Goal: Task Accomplishment & Management: Complete application form

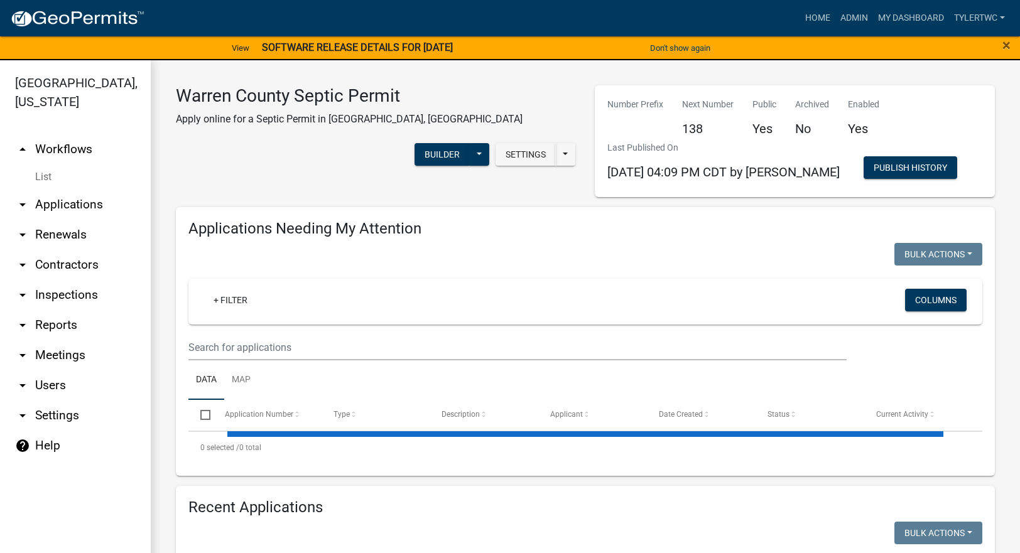
select select "2: 50"
select select "3: 100"
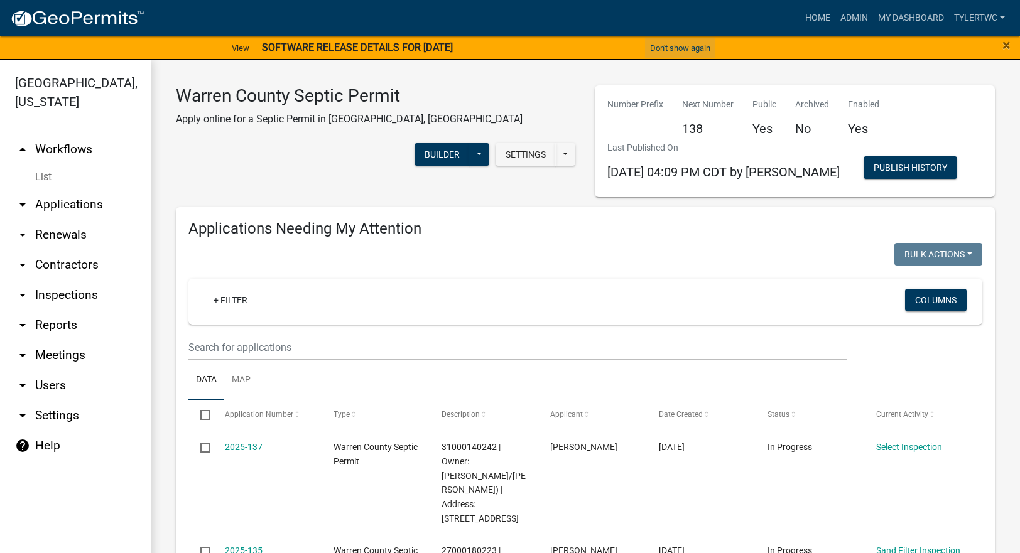
click at [669, 51] on button "Don't show again" at bounding box center [680, 48] width 70 height 21
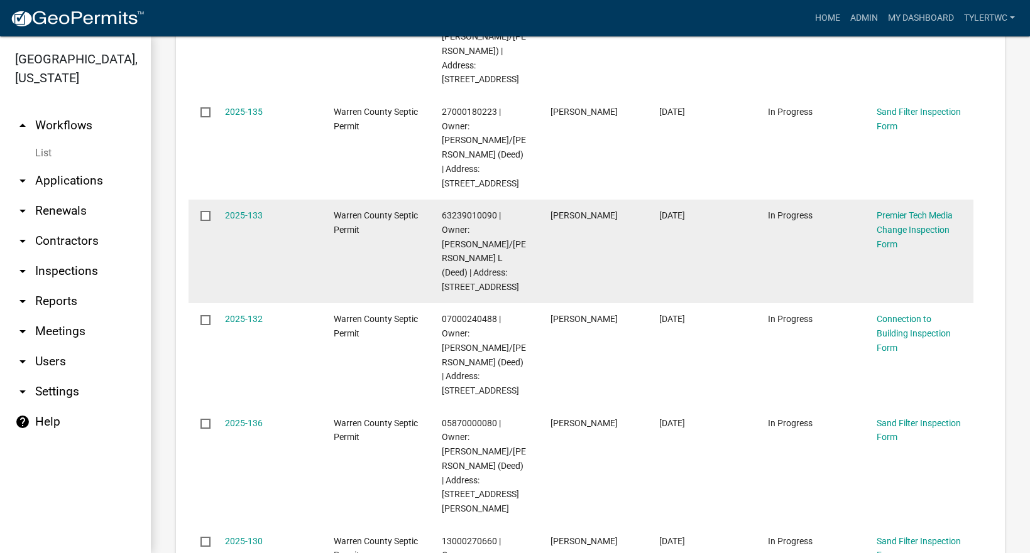
scroll to position [440, 0]
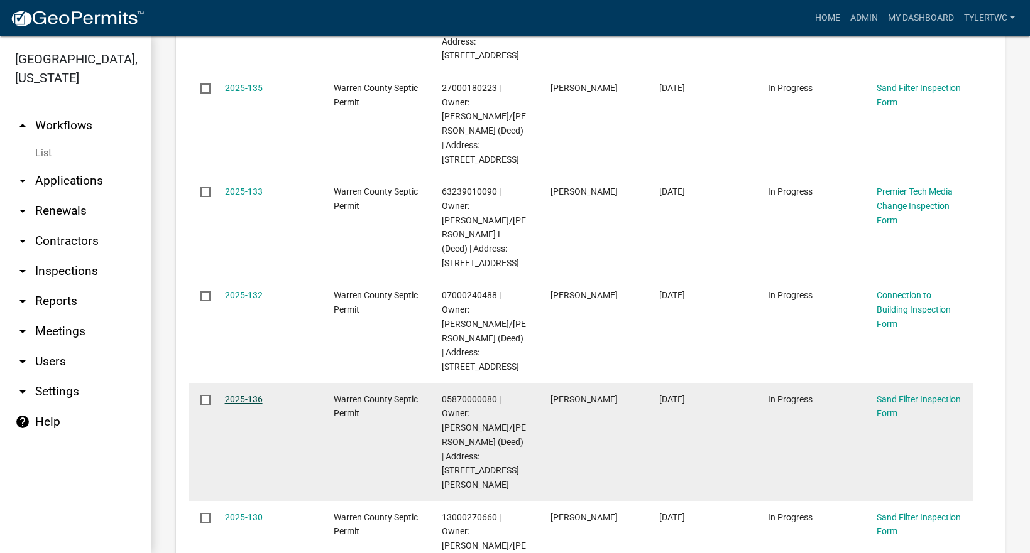
click at [249, 394] on link "2025-136" at bounding box center [244, 399] width 38 height 10
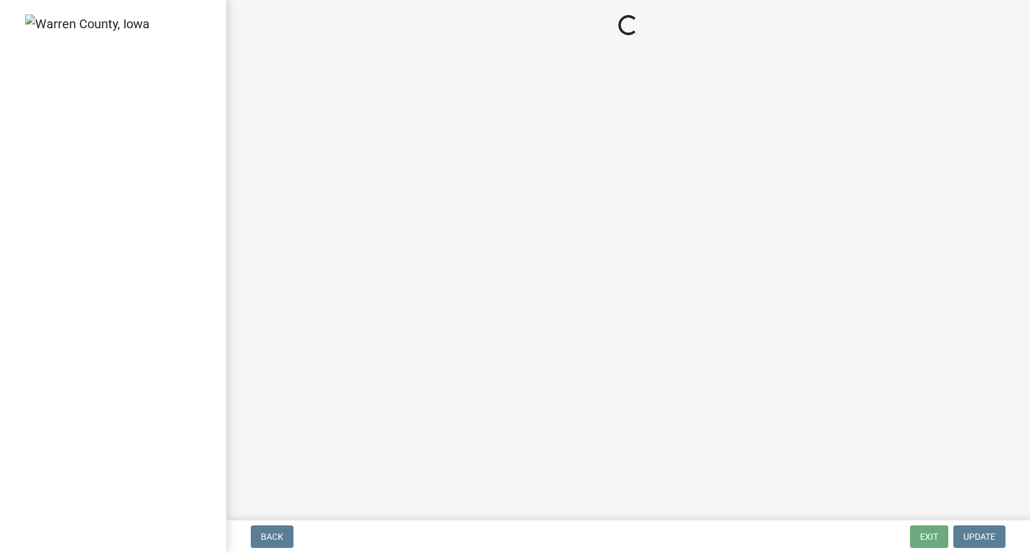
select select "712890e3-0e22-400e-a79f-3f3f8890de95"
select select "d1e22d4f-68e7-4e9d-8701-604dd084f30f"
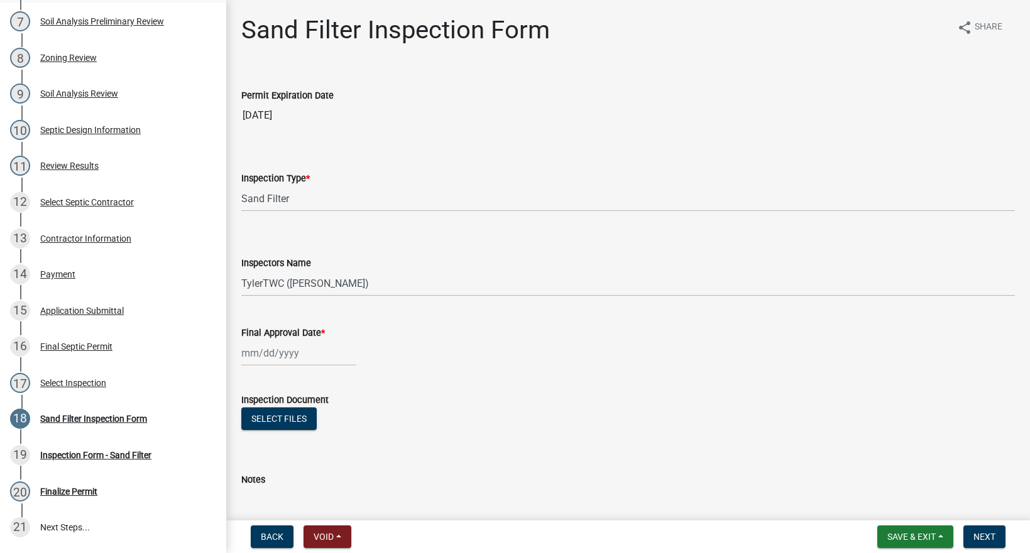
scroll to position [420, 0]
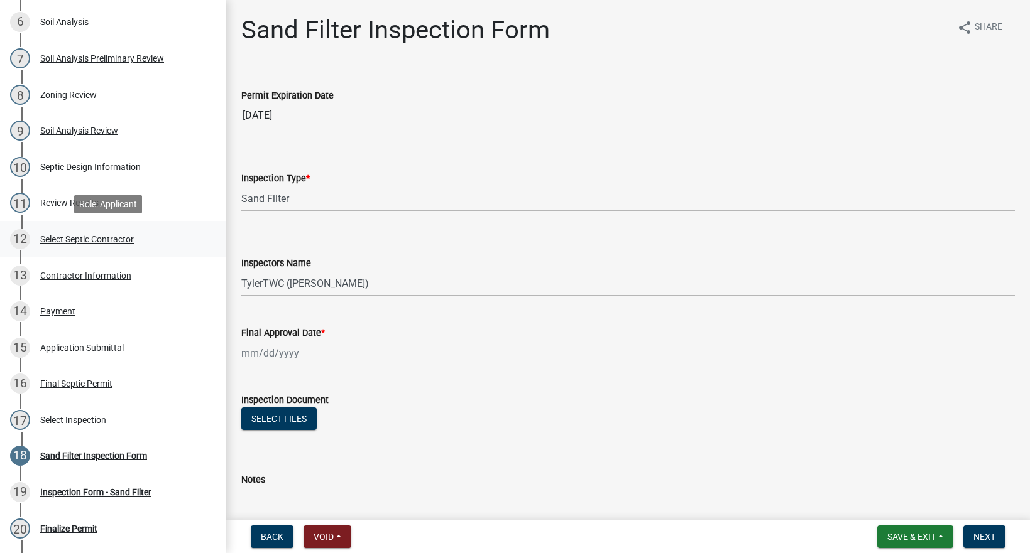
click at [94, 237] on div "Select Septic Contractor" at bounding box center [87, 239] width 94 height 9
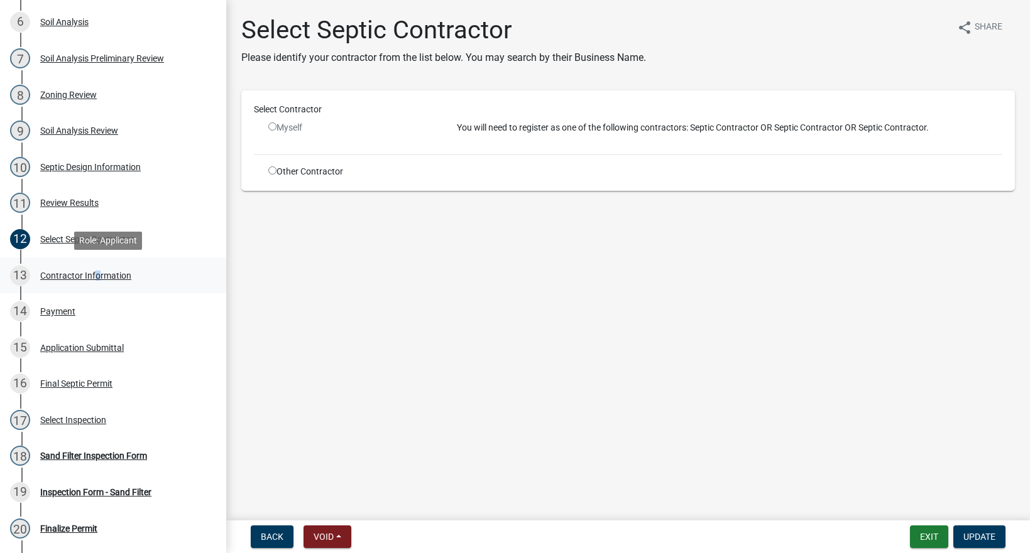
click at [92, 271] on div "Contractor Information" at bounding box center [85, 275] width 91 height 9
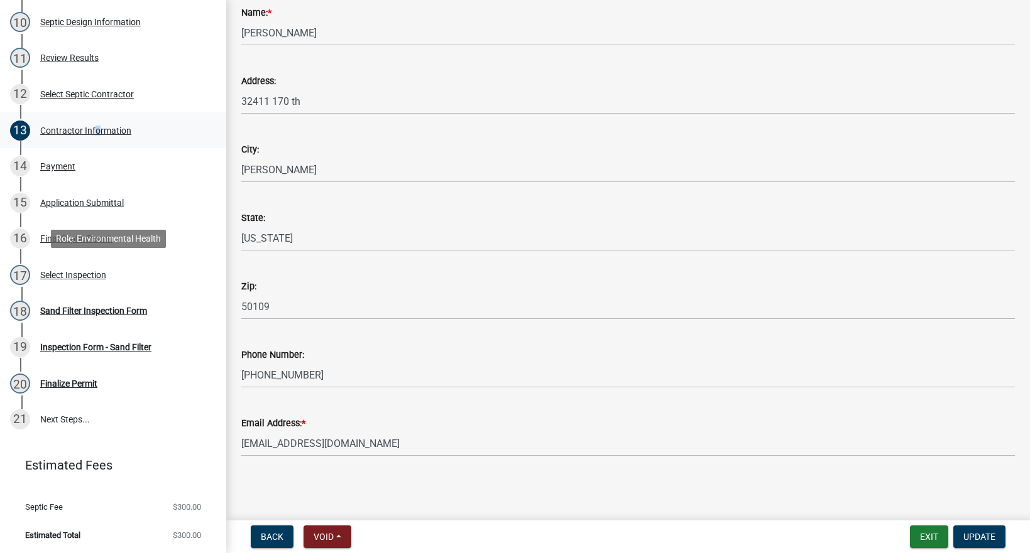
scroll to position [566, 0]
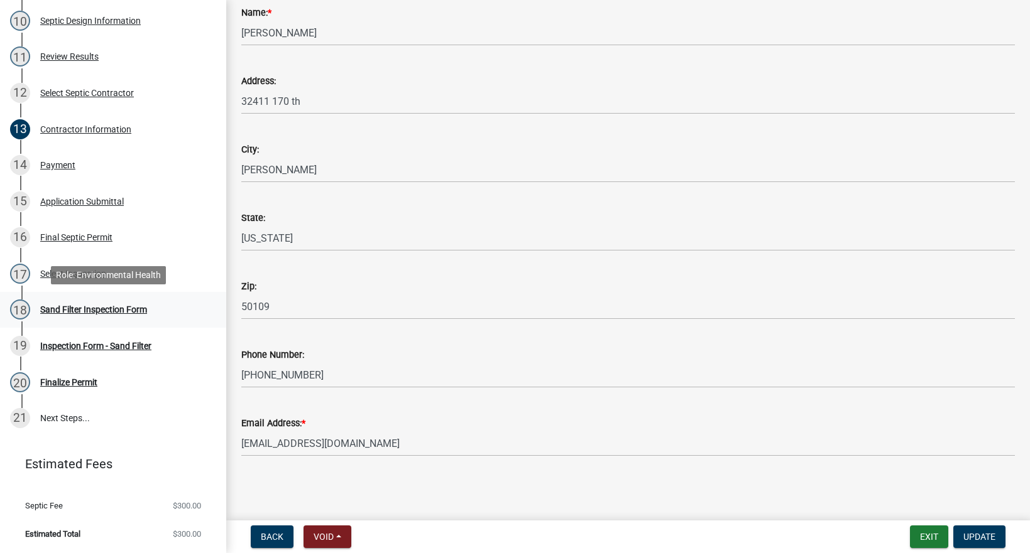
click at [67, 308] on div "Sand Filter Inspection Form" at bounding box center [93, 309] width 107 height 9
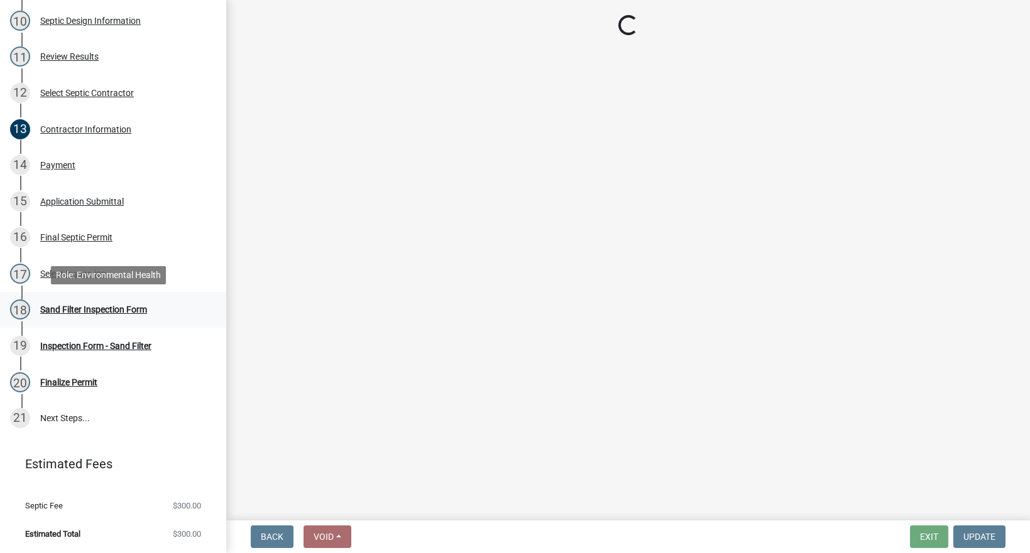
select select "712890e3-0e22-400e-a79f-3f3f8890de95"
select select "d1e22d4f-68e7-4e9d-8701-604dd084f30f"
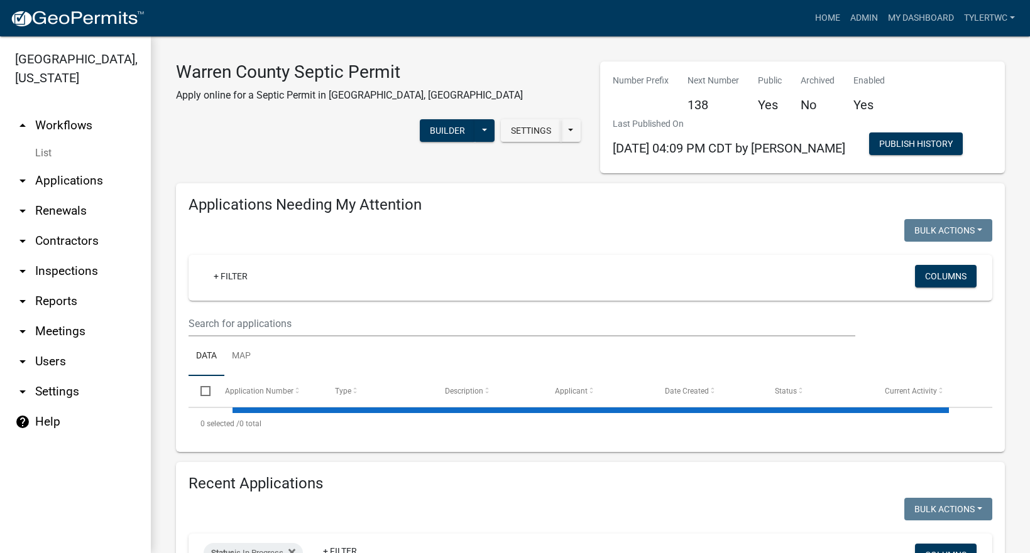
select select "2: 50"
select select "3: 100"
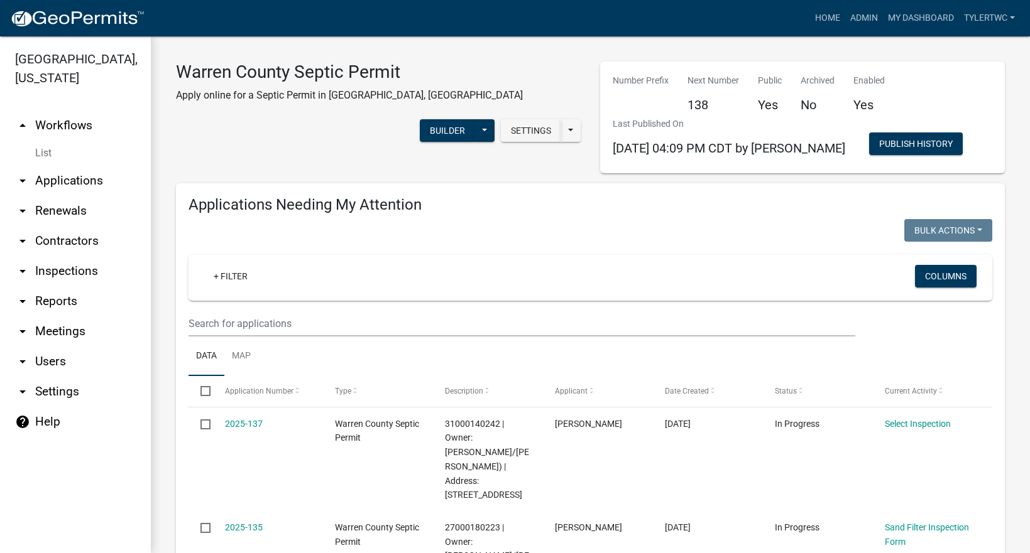
click at [53, 166] on link "arrow_drop_down Applications" at bounding box center [75, 181] width 151 height 30
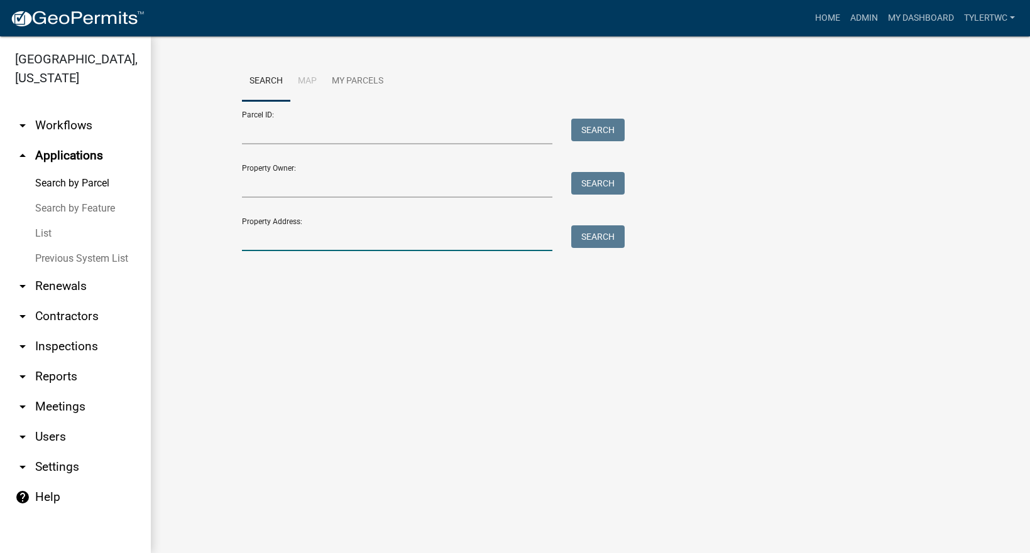
click at [266, 245] on input "Property Address:" at bounding box center [397, 239] width 311 height 26
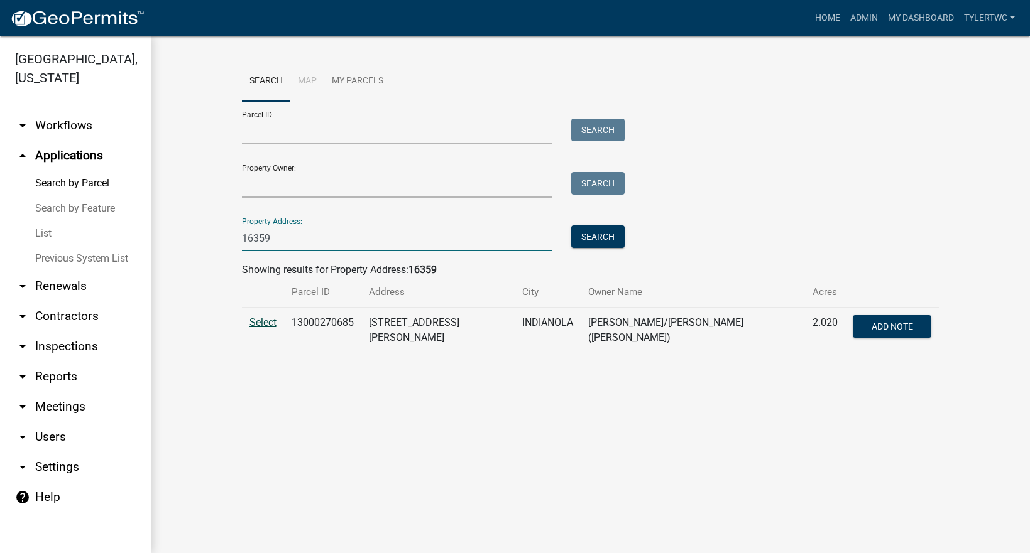
type input "16359"
click at [263, 323] on span "Select" at bounding box center [262, 323] width 27 height 12
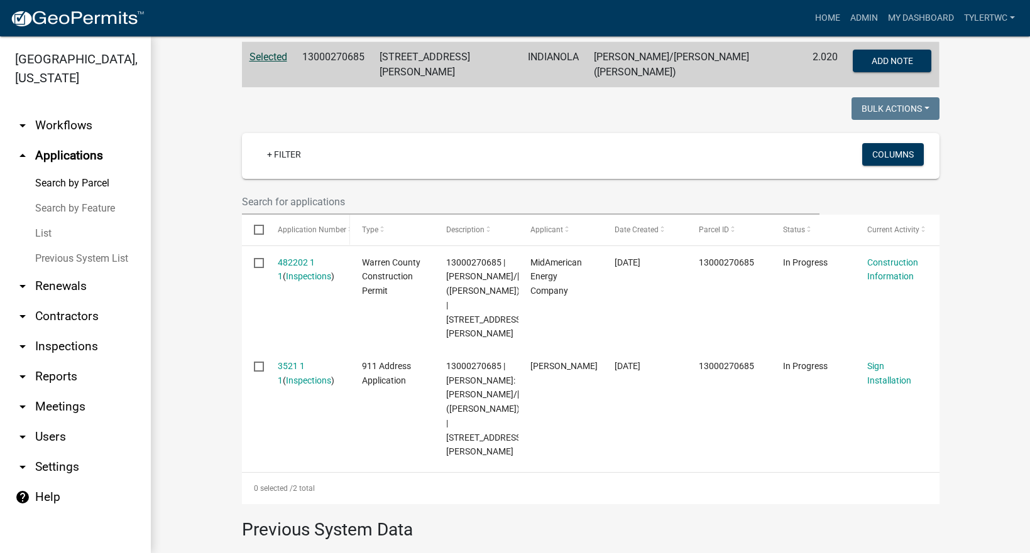
scroll to position [293, 0]
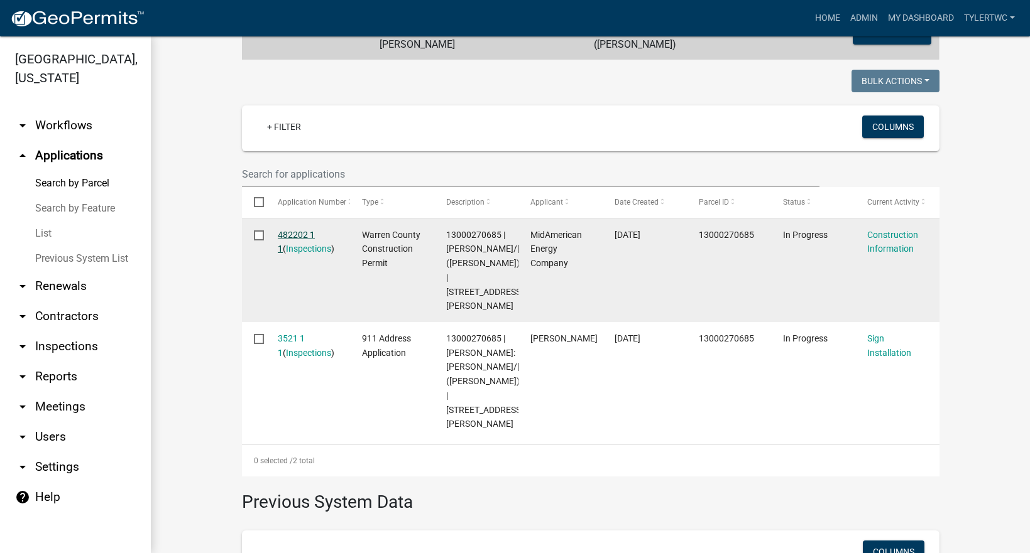
click at [287, 231] on link "482202 1 1" at bounding box center [296, 242] width 37 height 24
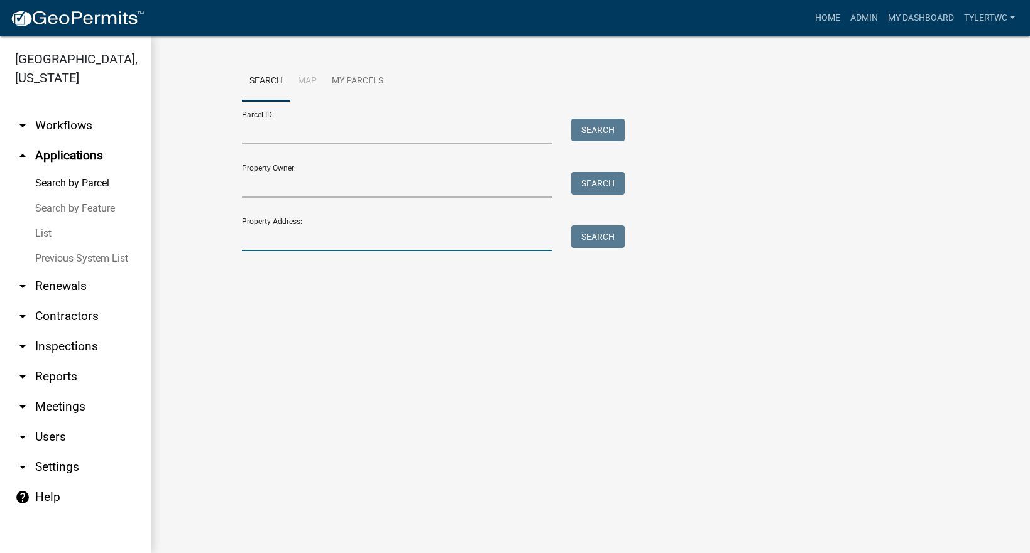
click at [280, 240] on input "Property Address:" at bounding box center [397, 239] width 311 height 26
click at [305, 240] on input "Property Address:" at bounding box center [397, 239] width 311 height 26
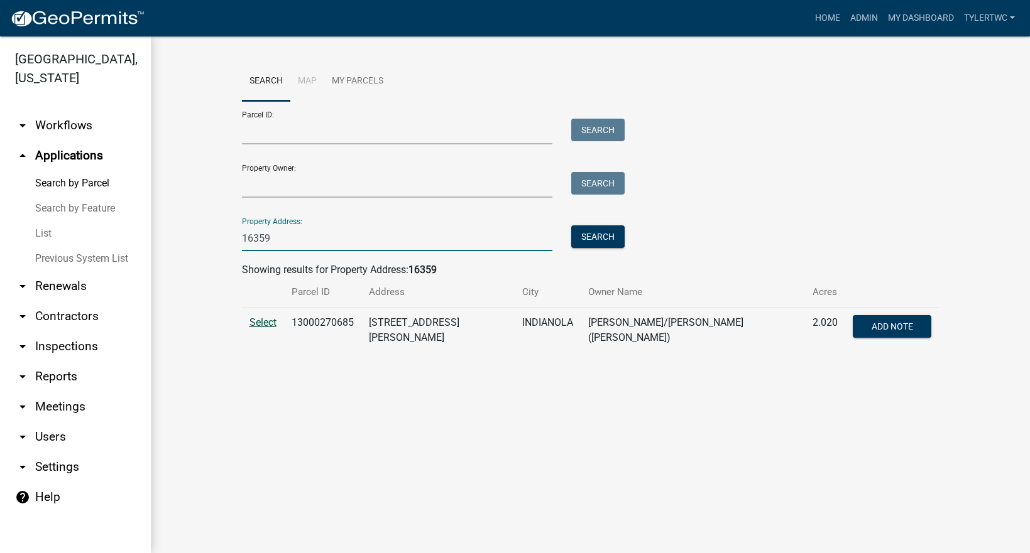
type input "16359"
click at [272, 319] on span "Select" at bounding box center [262, 323] width 27 height 12
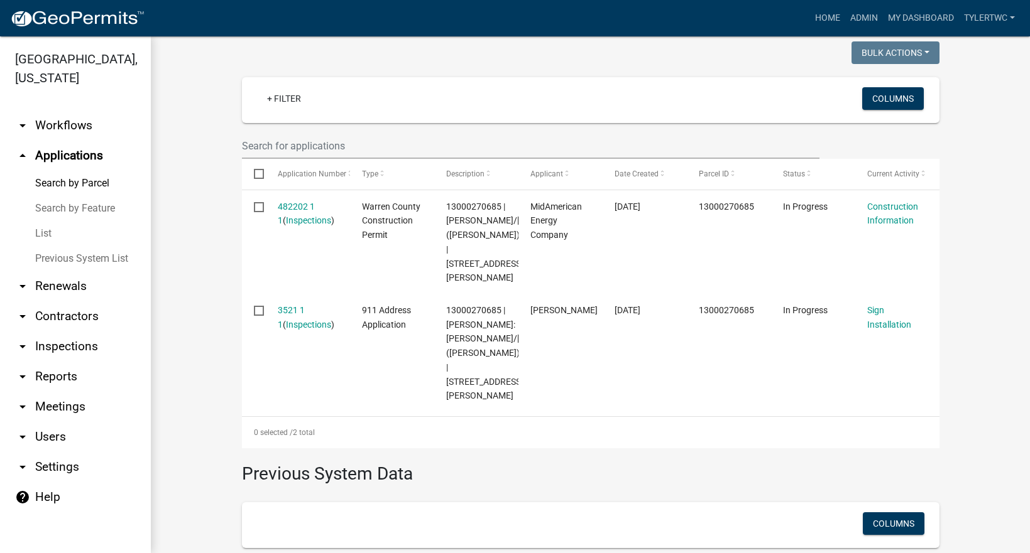
scroll to position [293, 0]
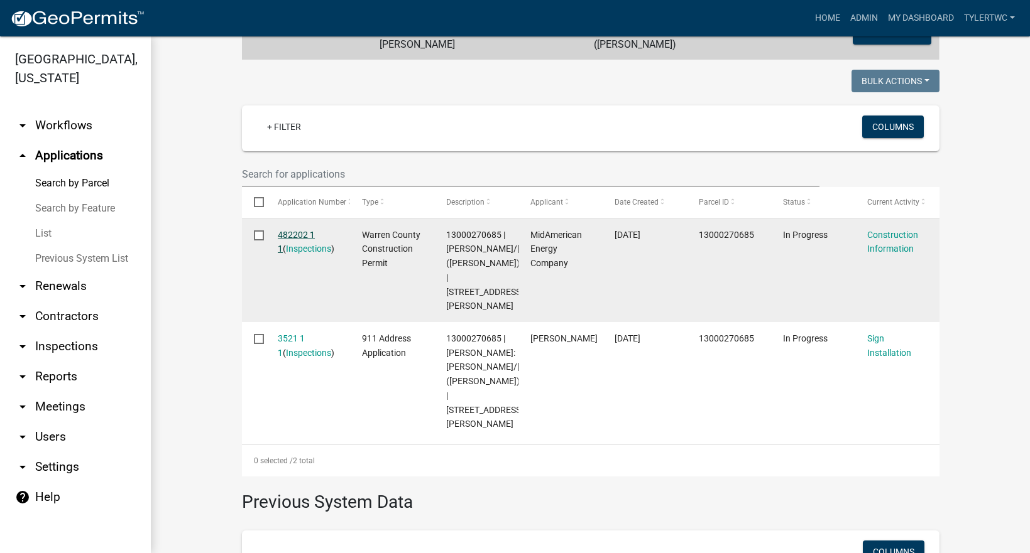
click at [291, 230] on link "482202 1 1" at bounding box center [296, 242] width 37 height 24
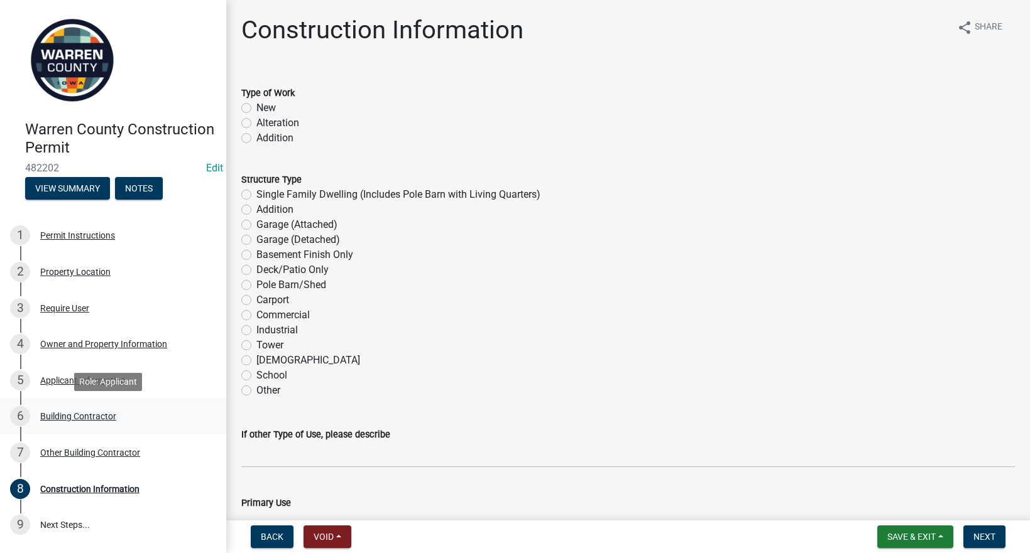
click at [67, 410] on div "6 Building Contractor" at bounding box center [108, 416] width 196 height 20
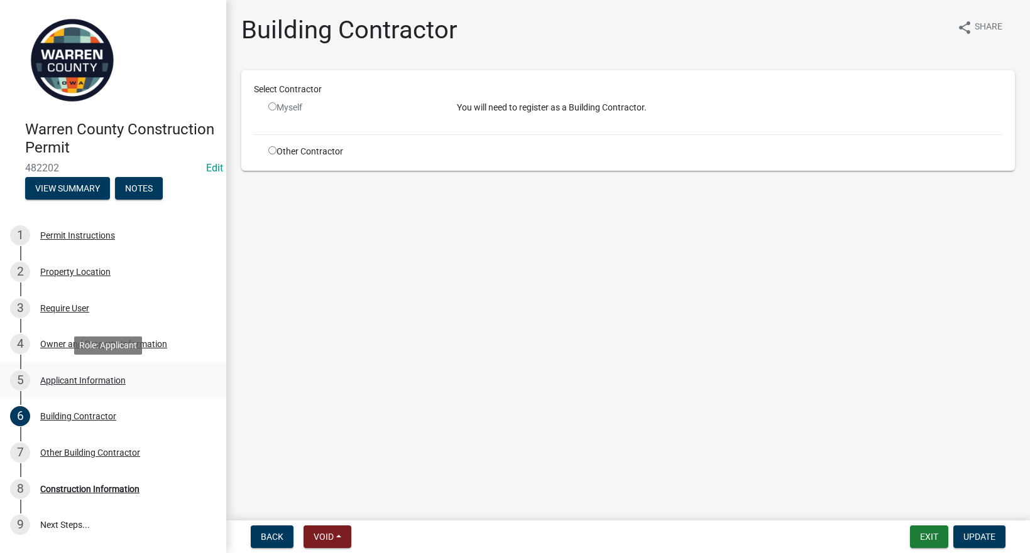
click at [72, 374] on div "5 Applicant Information" at bounding box center [108, 381] width 196 height 20
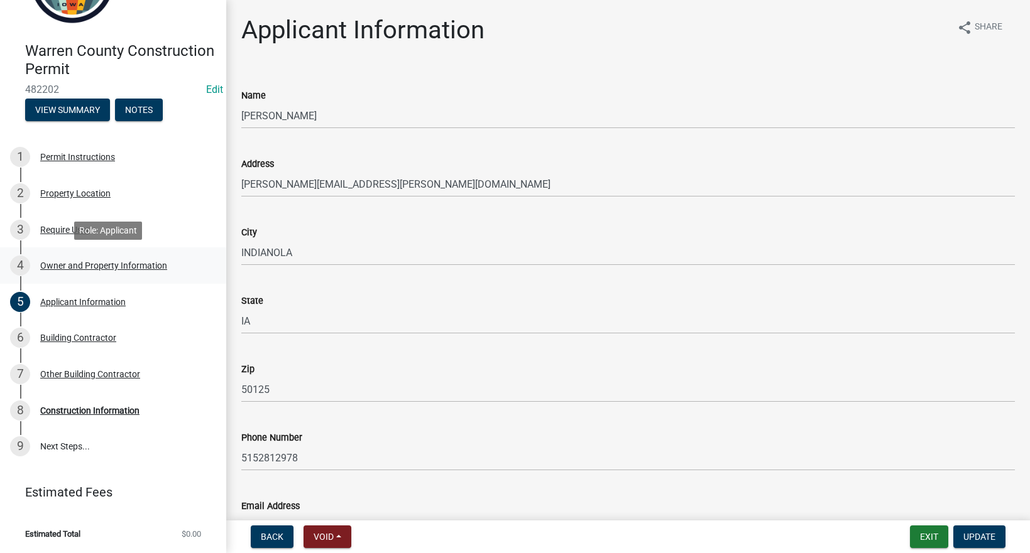
click at [97, 262] on div "Owner and Property Information" at bounding box center [103, 265] width 127 height 9
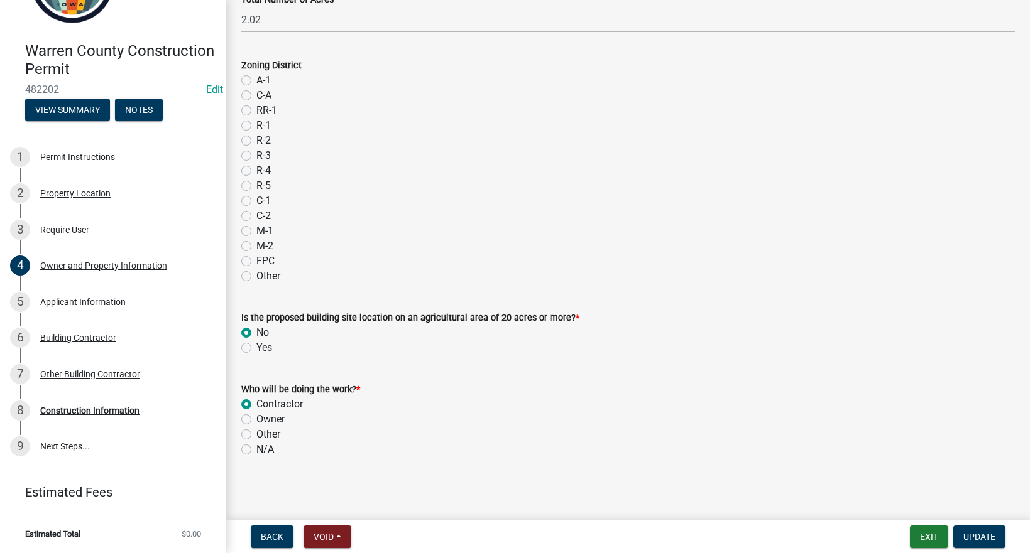
scroll to position [1028, 0]
click at [59, 229] on div "Require User" at bounding box center [64, 230] width 49 height 9
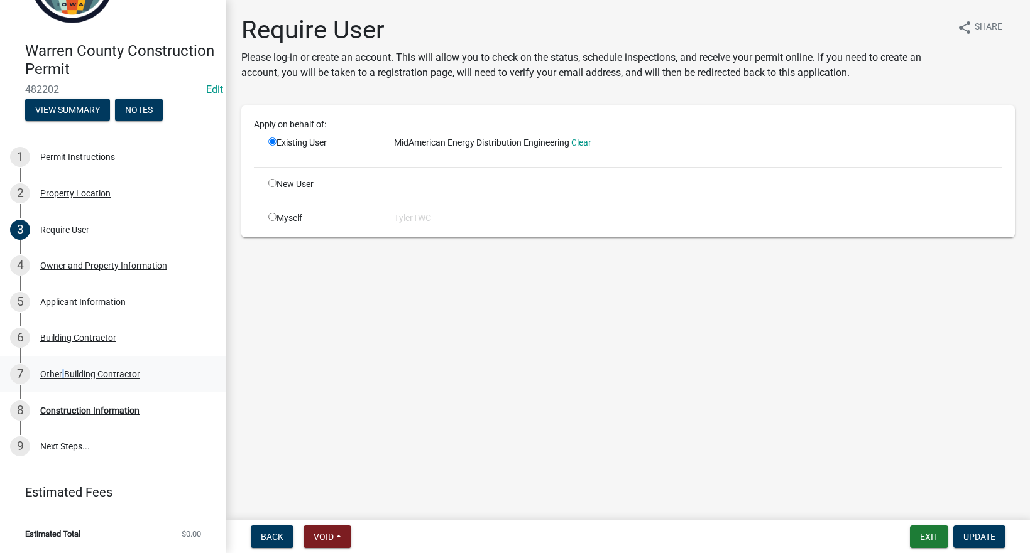
click at [60, 373] on div "Other Building Contractor" at bounding box center [90, 374] width 100 height 9
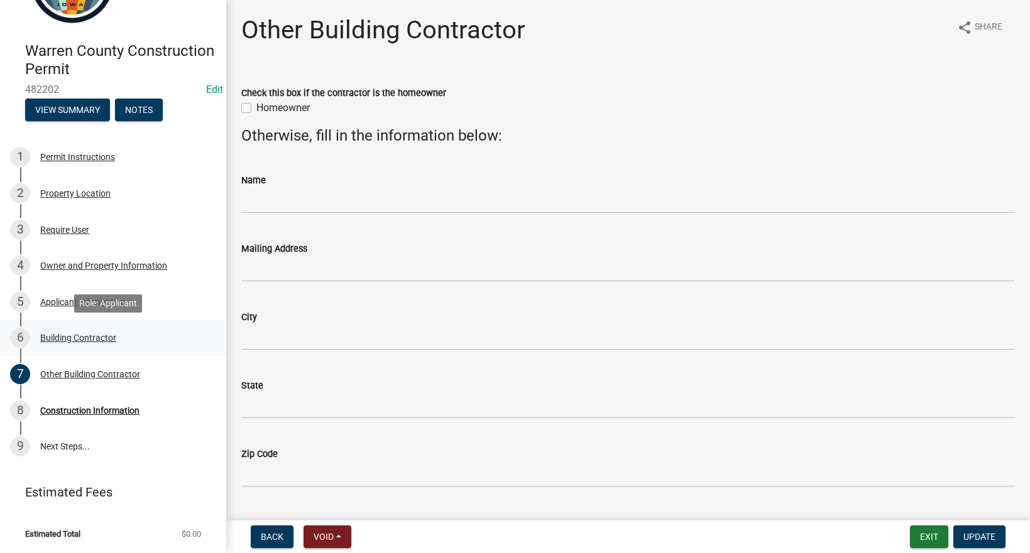
drag, startPoint x: 60, startPoint y: 373, endPoint x: 48, endPoint y: 335, distance: 39.1
click at [48, 335] on div "Building Contractor" at bounding box center [78, 338] width 76 height 9
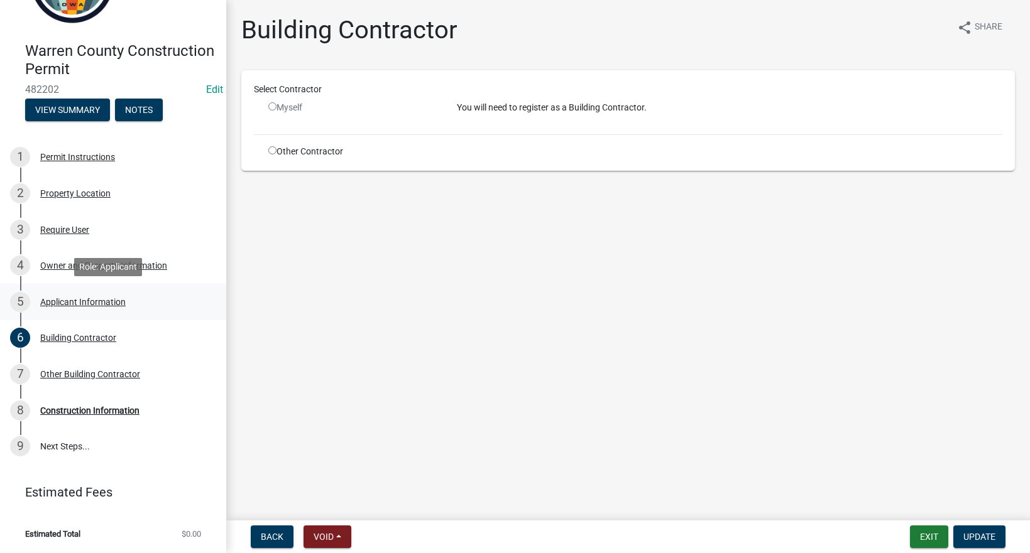
click at [58, 305] on div "Applicant Information" at bounding box center [82, 302] width 85 height 9
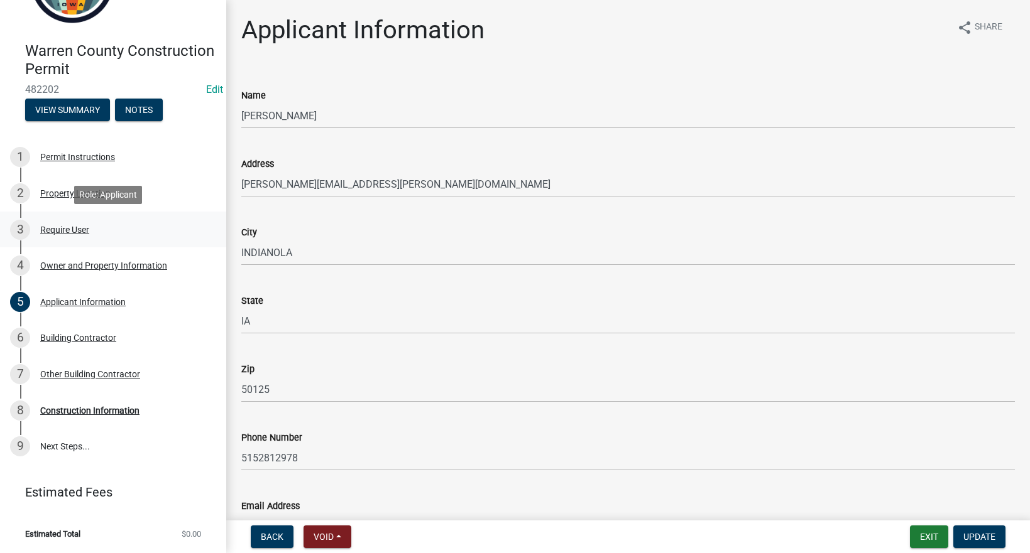
click at [75, 231] on div "Require User" at bounding box center [64, 230] width 49 height 9
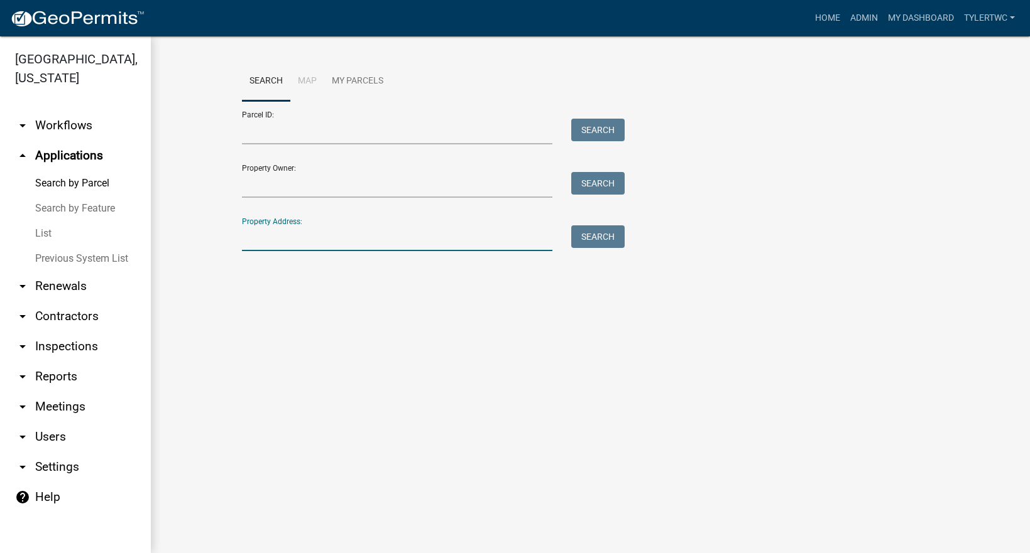
click at [271, 245] on input "Property Address:" at bounding box center [397, 239] width 311 height 26
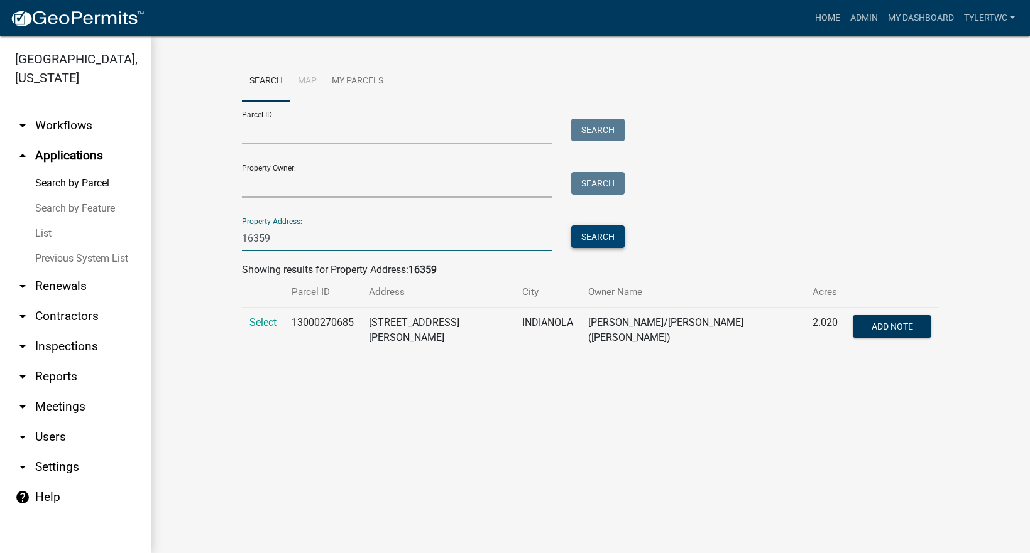
type input "16359"
click at [599, 234] on button "Search" at bounding box center [597, 237] width 53 height 23
click at [265, 321] on span "Select" at bounding box center [262, 323] width 27 height 12
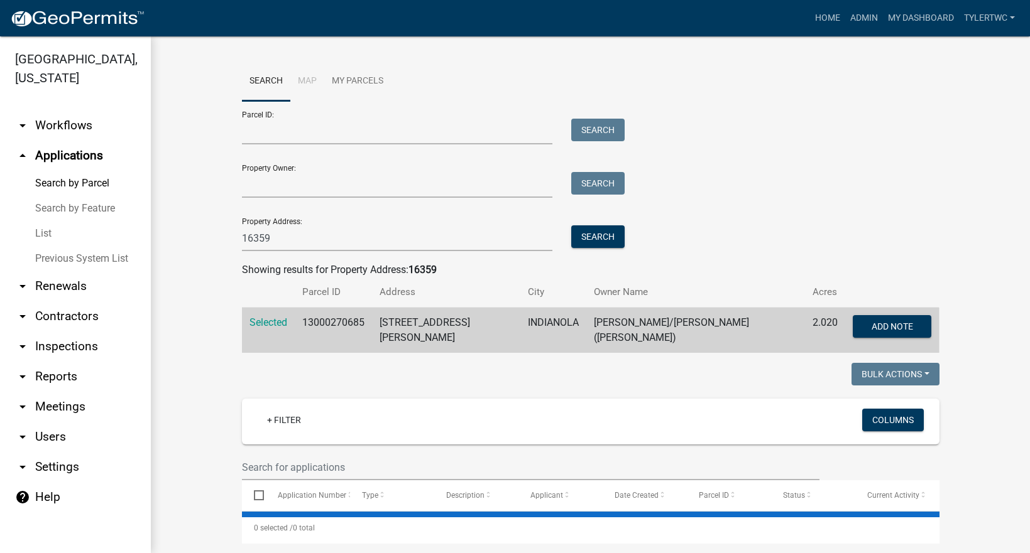
scroll to position [210, 0]
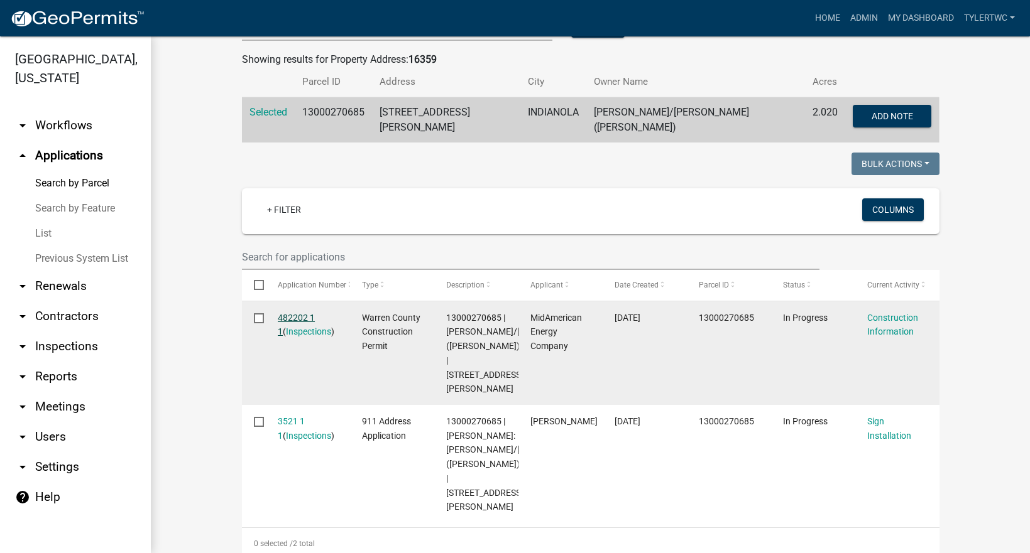
click at [302, 314] on link "482202 1 1" at bounding box center [296, 325] width 37 height 24
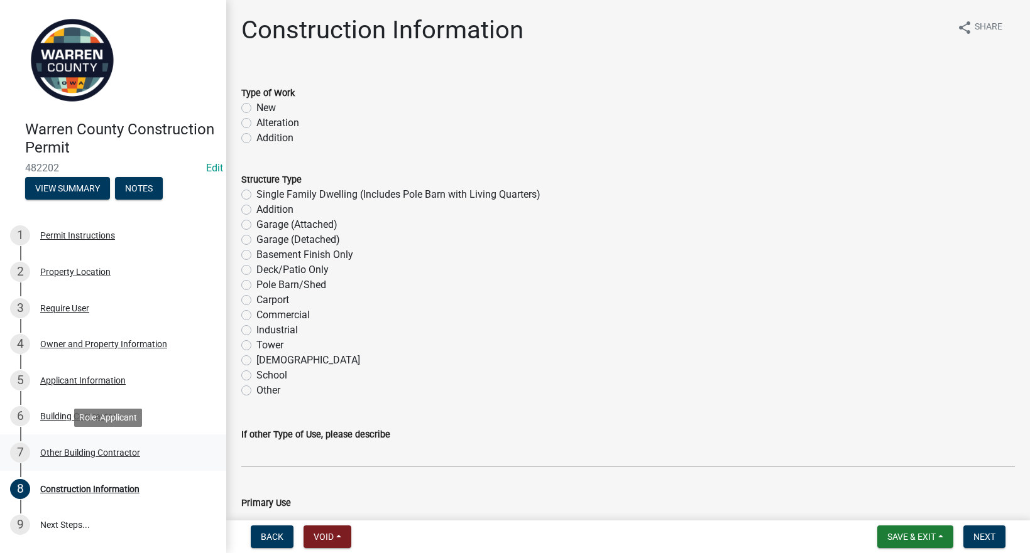
click at [85, 451] on div "Other Building Contractor" at bounding box center [90, 453] width 100 height 9
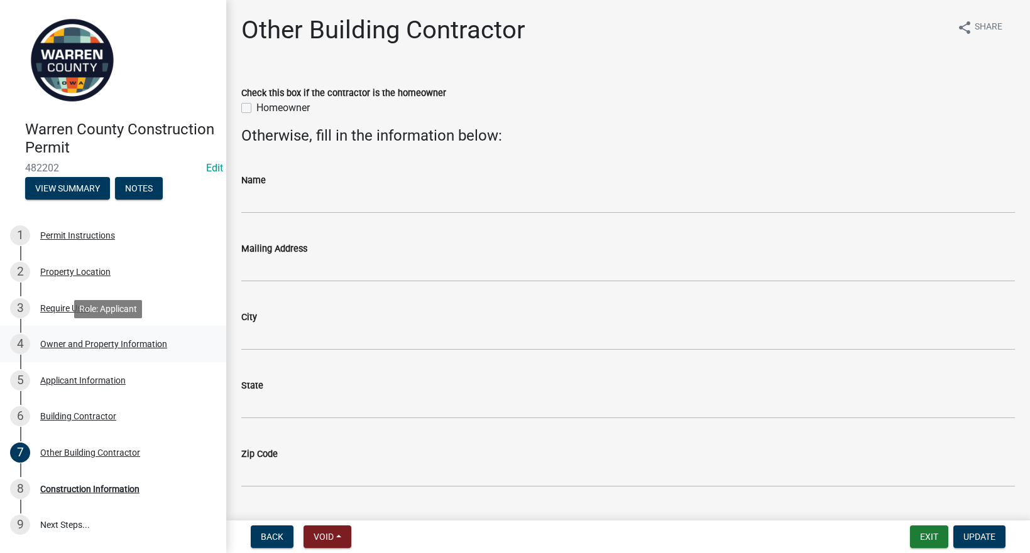
click at [58, 336] on div "4 Owner and Property Information" at bounding box center [108, 344] width 196 height 20
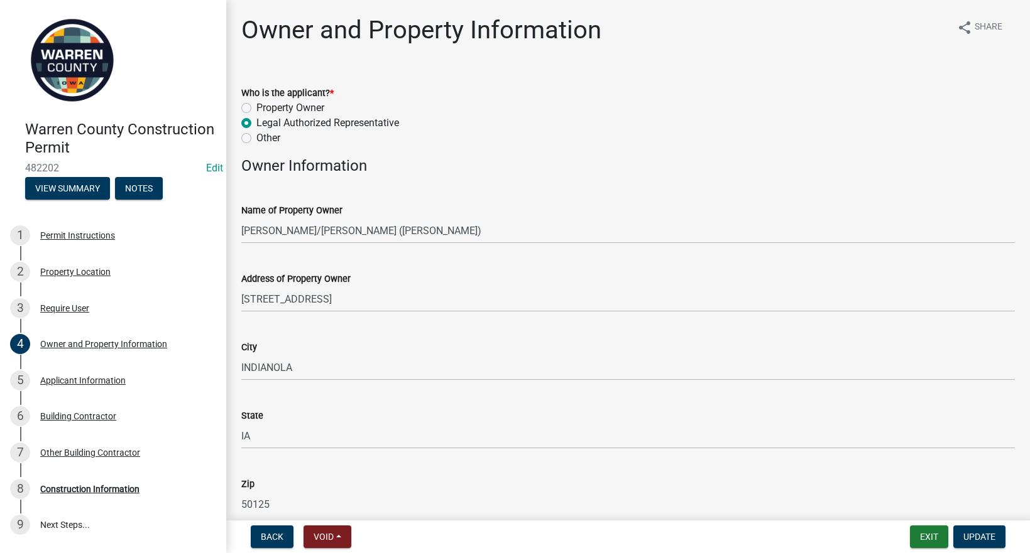
scroll to position [146, 0]
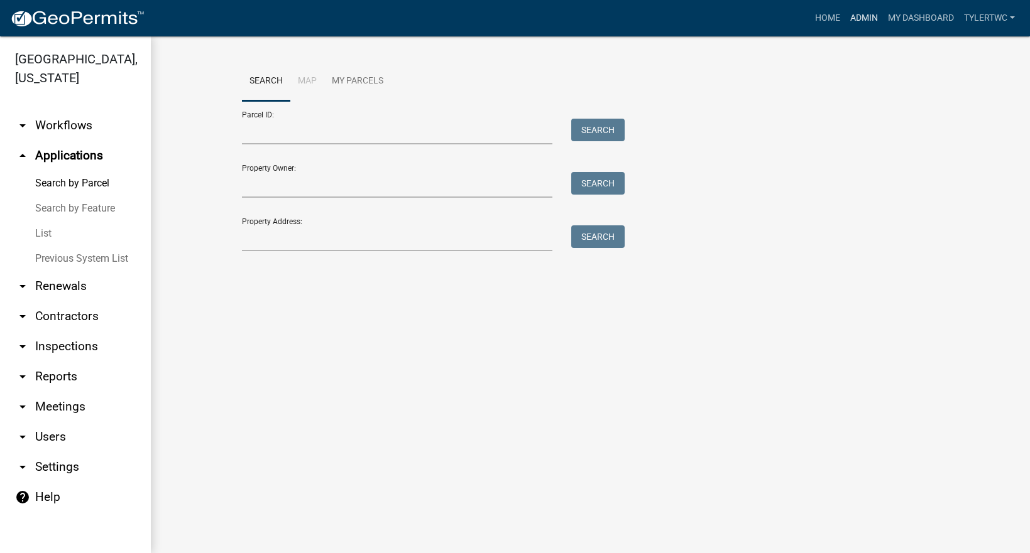
click at [852, 14] on link "Admin" at bounding box center [864, 18] width 38 height 24
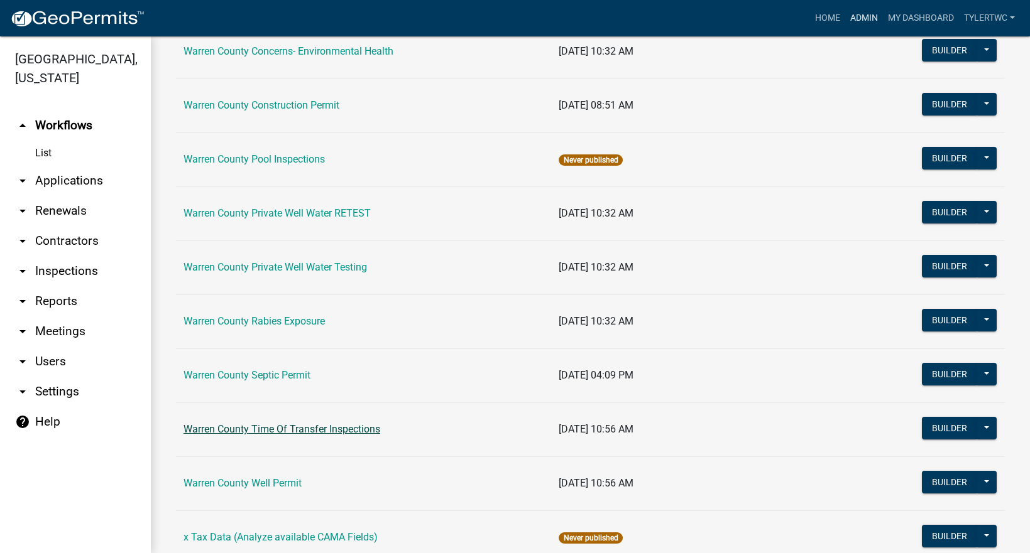
scroll to position [780, 0]
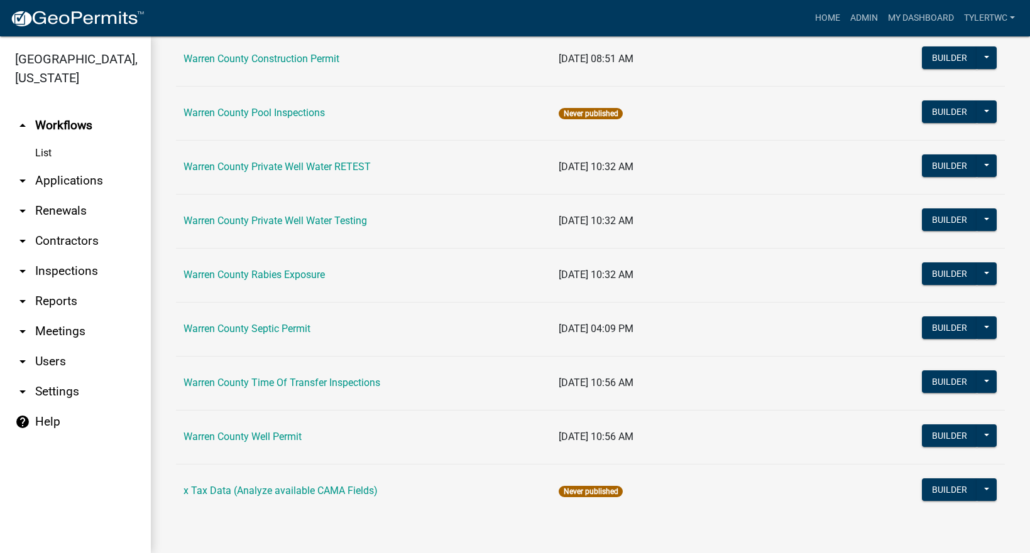
click at [276, 322] on td "Warren County Septic Permit" at bounding box center [363, 329] width 375 height 54
click at [275, 330] on link "Warren County Septic Permit" at bounding box center [246, 329] width 127 height 12
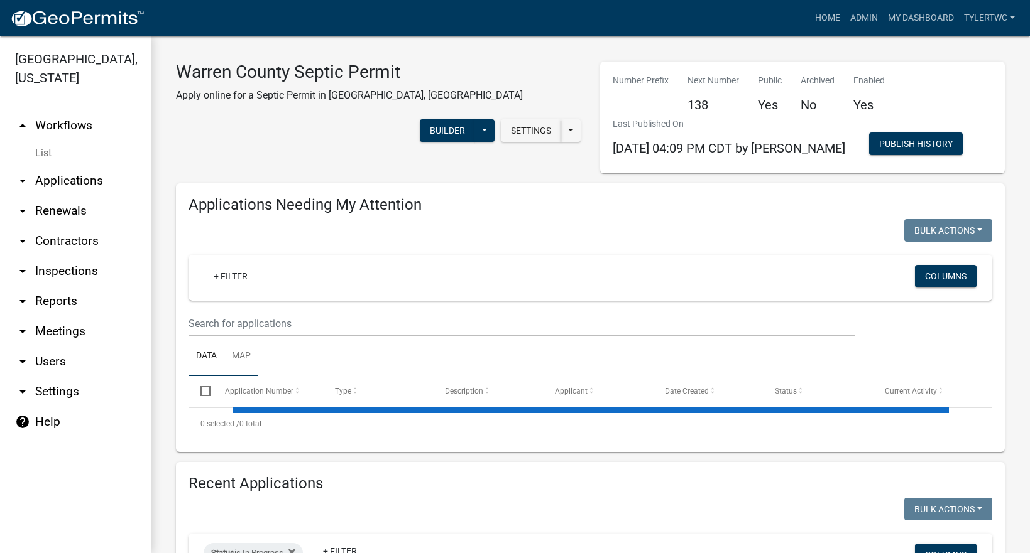
select select "2: 50"
select select "3: 100"
select select "2: 50"
select select "3: 100"
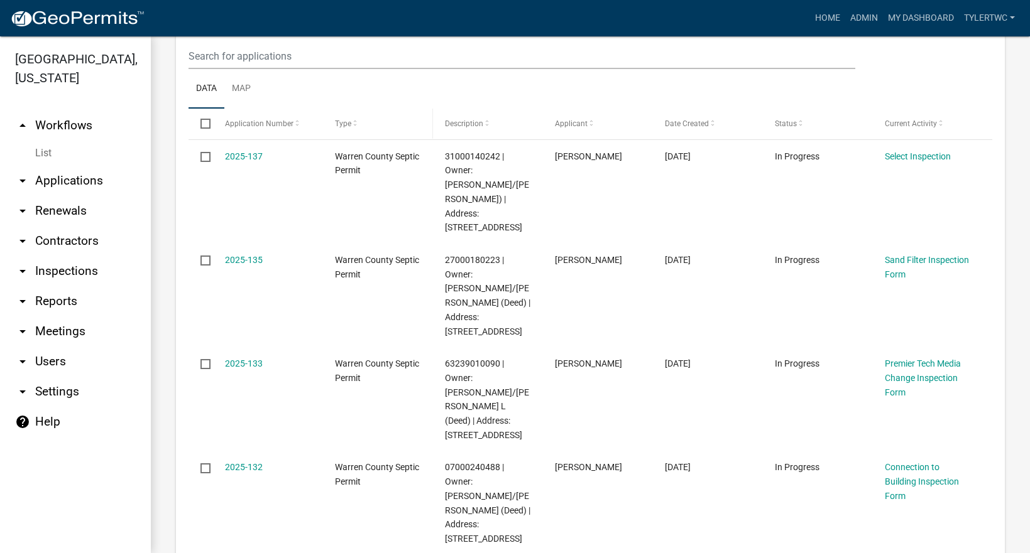
scroll to position [293, 0]
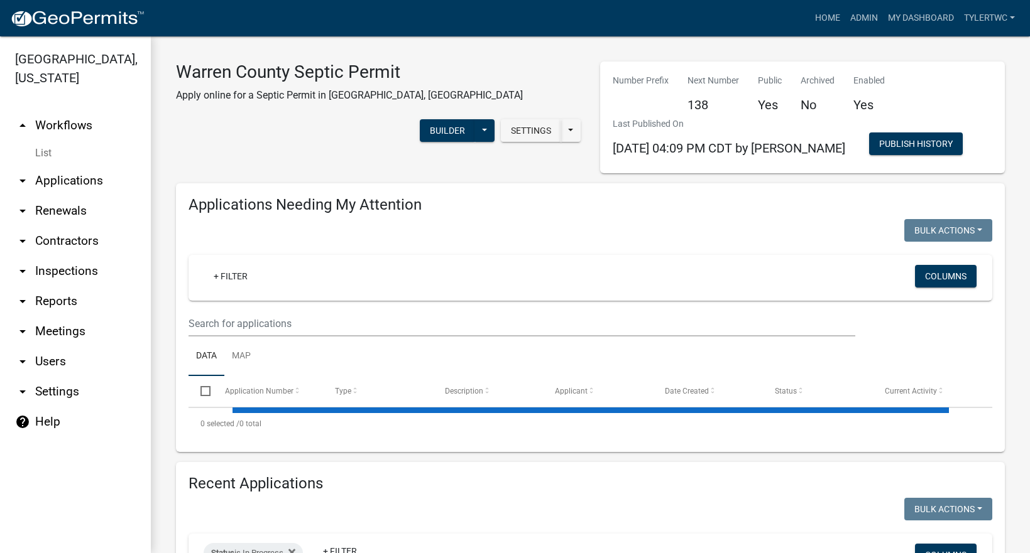
select select "2: 50"
select select "3: 100"
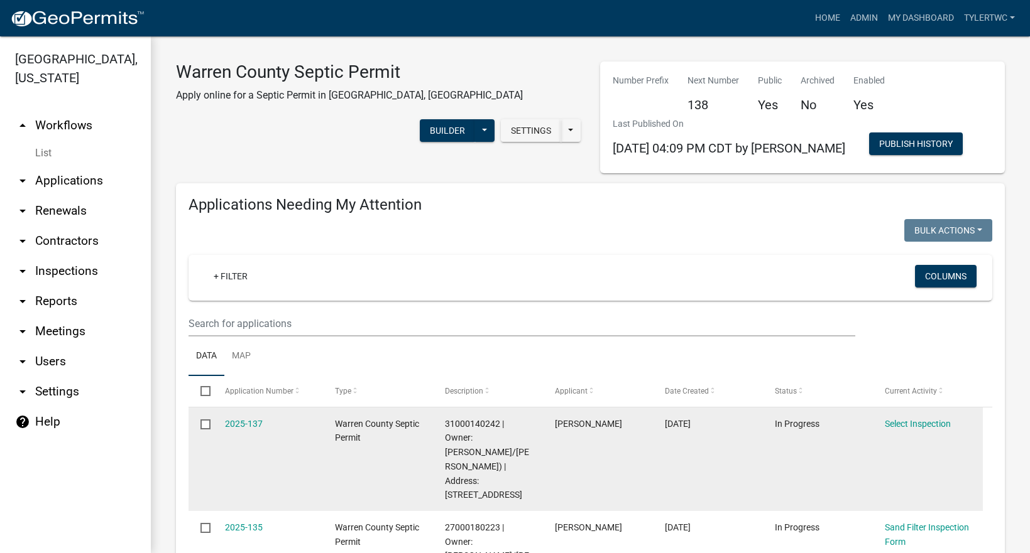
scroll to position [146, 0]
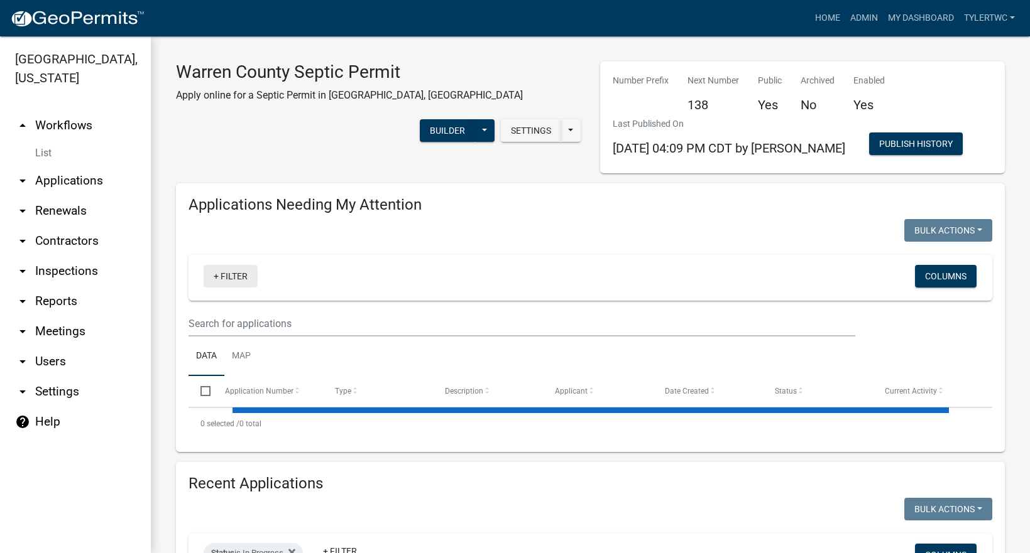
select select "2: 50"
select select "3: 100"
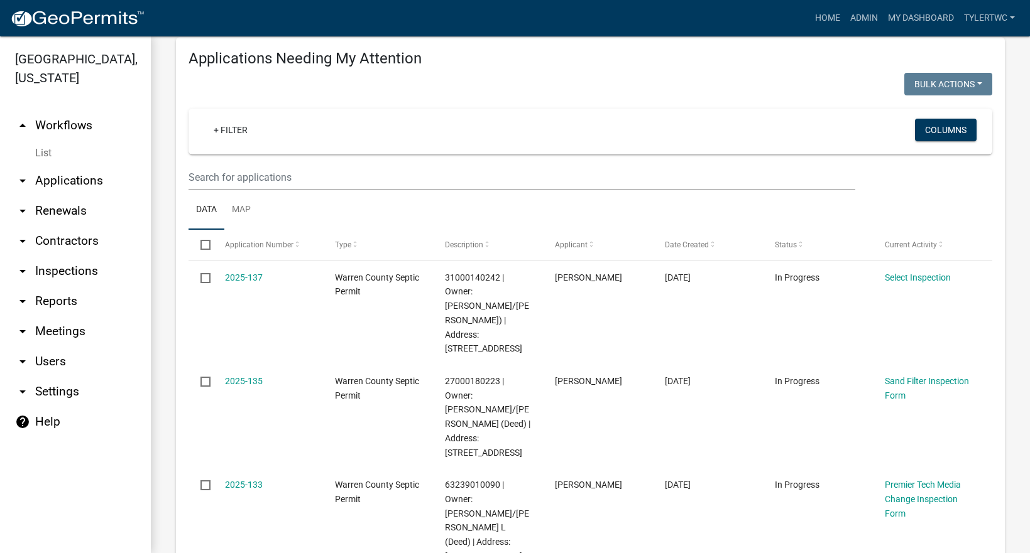
scroll to position [293, 0]
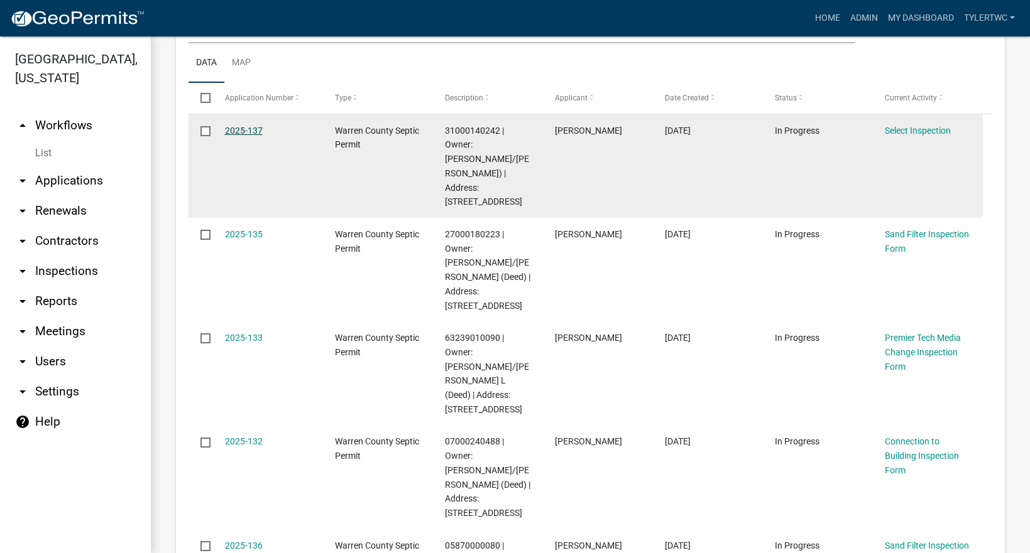
click at [248, 129] on link "2025-137" at bounding box center [244, 131] width 38 height 10
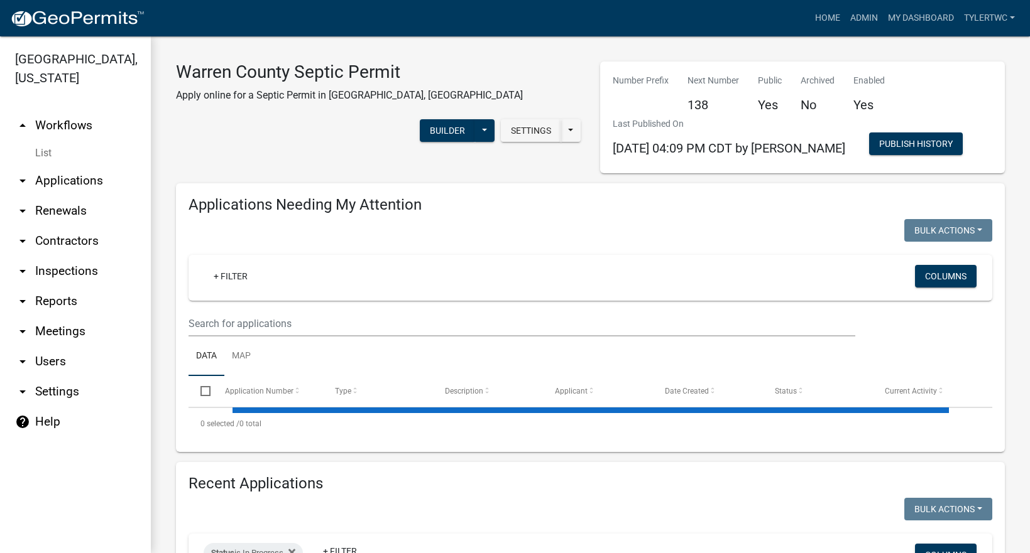
select select "2: 50"
select select "3: 100"
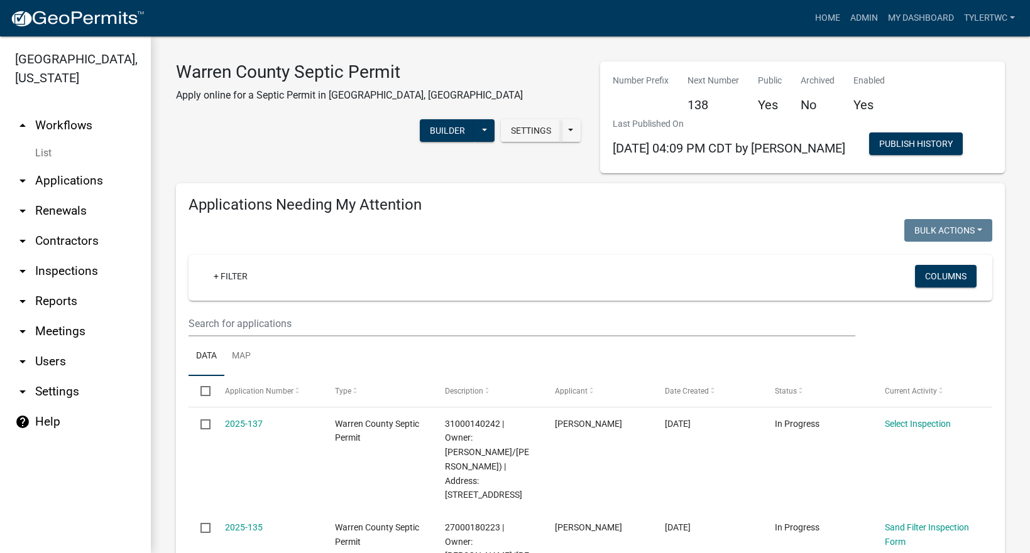
scroll to position [146, 0]
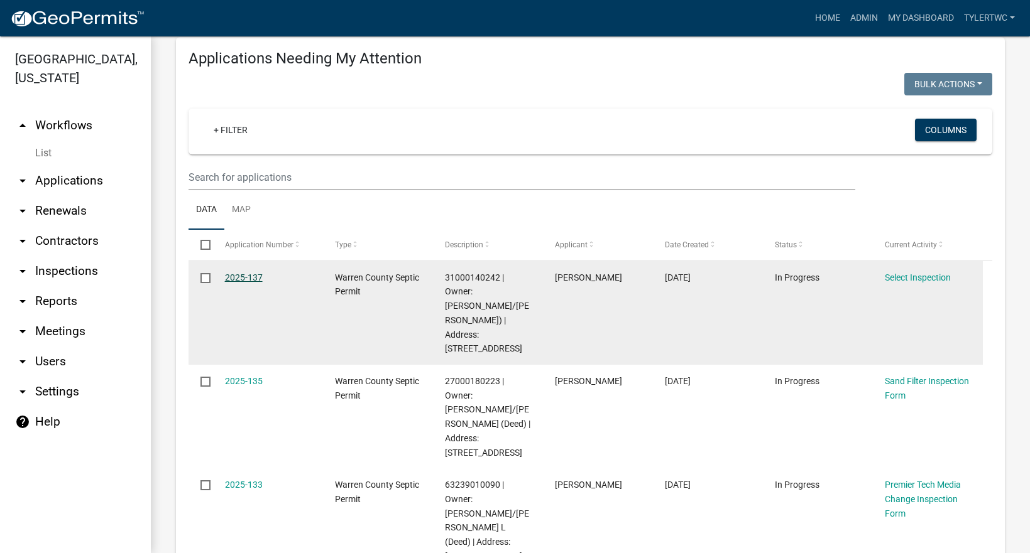
click at [232, 275] on link "2025-137" at bounding box center [244, 278] width 38 height 10
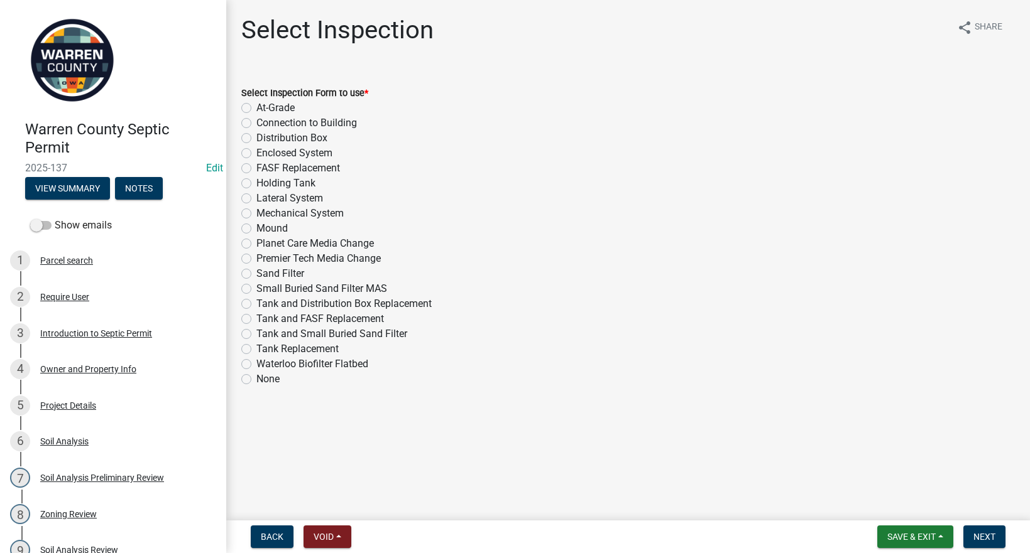
click at [256, 153] on label "Enclosed System" at bounding box center [294, 153] width 76 height 15
click at [256, 153] on input "Enclosed System" at bounding box center [260, 150] width 8 height 8
radio input "true"
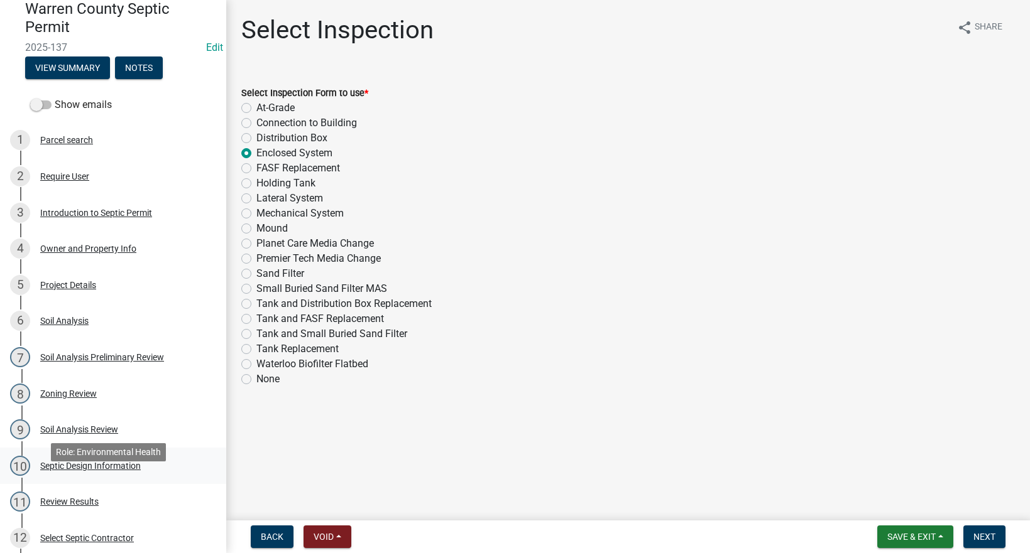
scroll to position [146, 0]
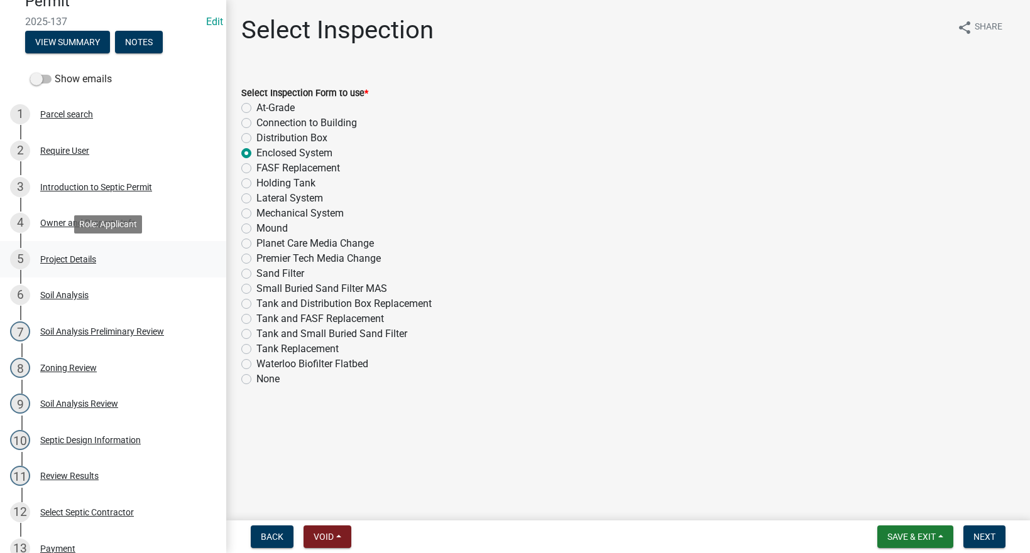
click at [77, 256] on div "Project Details" at bounding box center [68, 259] width 56 height 9
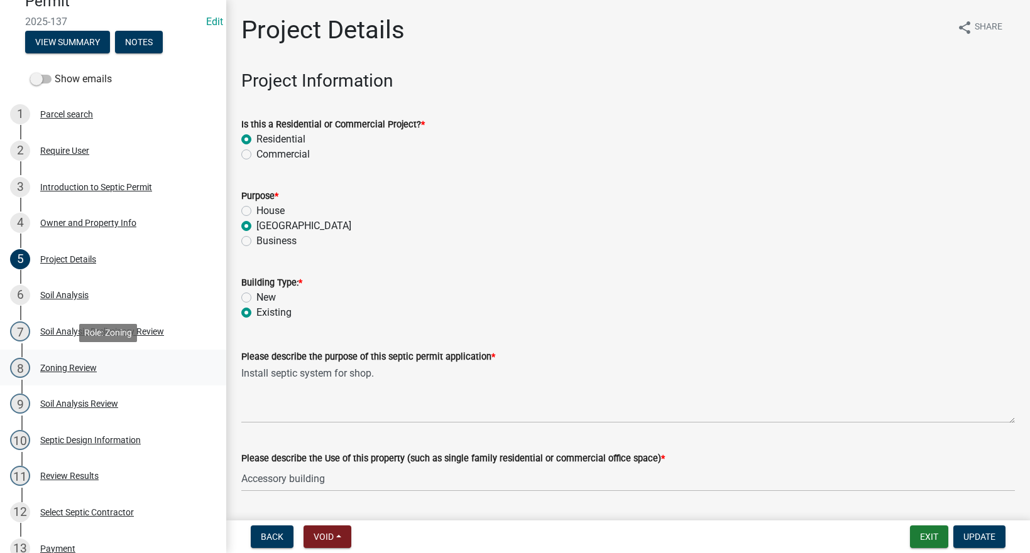
click at [72, 369] on div "Zoning Review" at bounding box center [68, 368] width 57 height 9
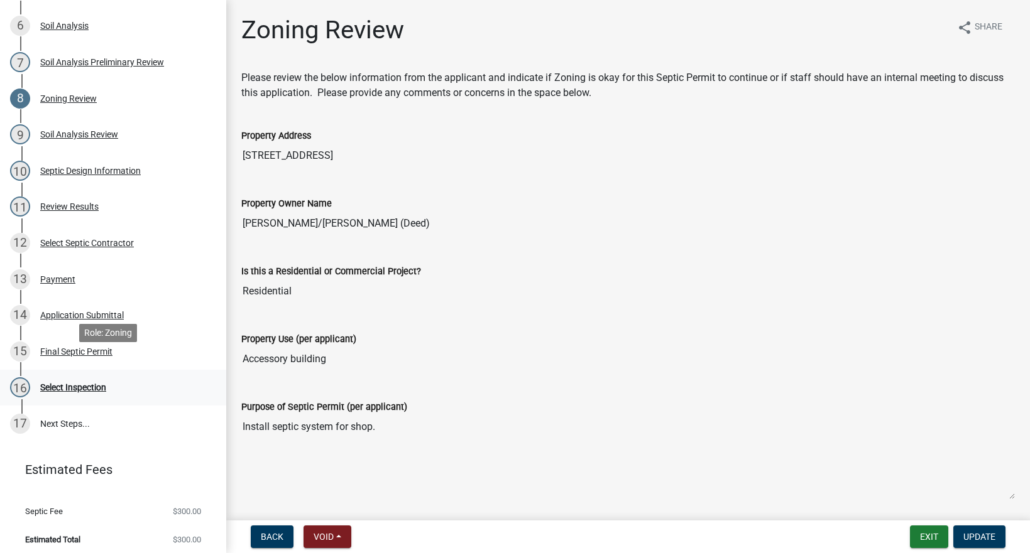
scroll to position [422, 0]
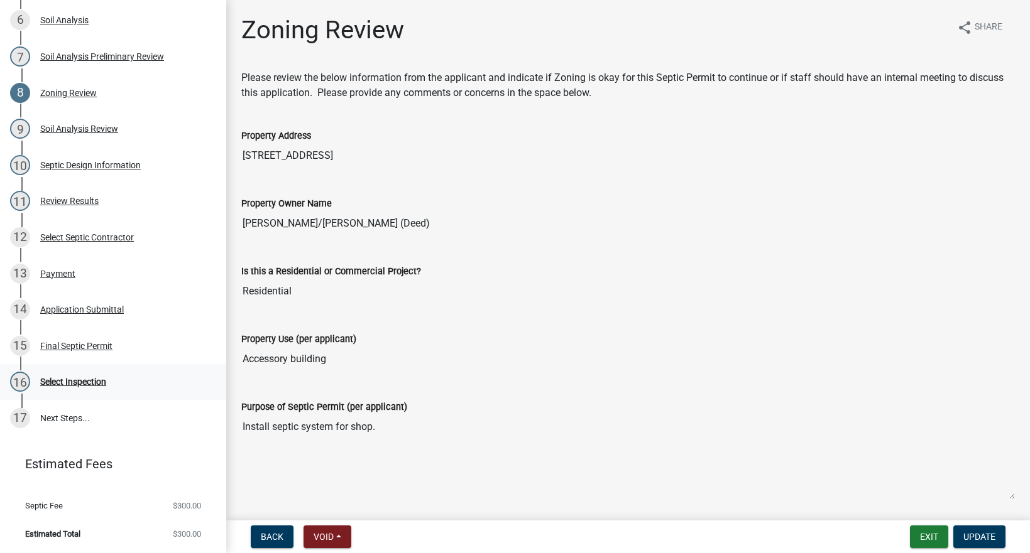
click at [52, 383] on div "Select Inspection" at bounding box center [73, 382] width 66 height 9
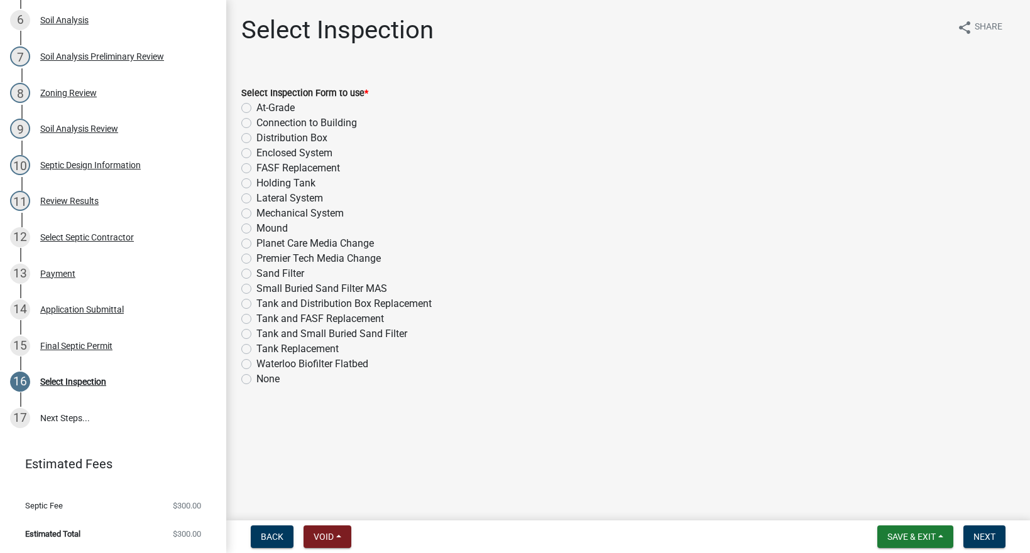
click at [256, 276] on label "Sand Filter" at bounding box center [280, 273] width 48 height 15
click at [256, 275] on input "Sand Filter" at bounding box center [260, 270] width 8 height 8
radio input "true"
click at [256, 155] on label "Enclosed System" at bounding box center [294, 153] width 76 height 15
click at [256, 154] on input "Enclosed System" at bounding box center [260, 150] width 8 height 8
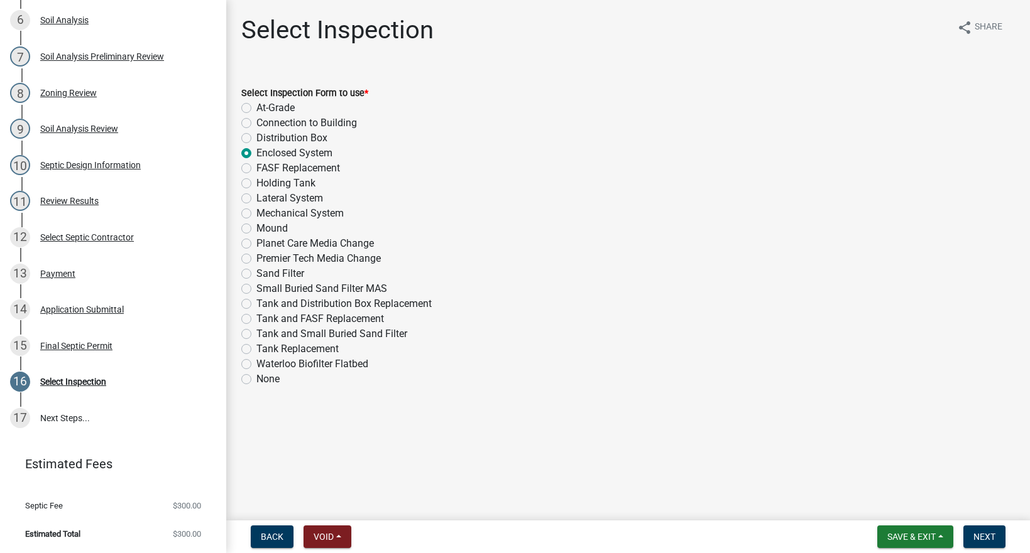
radio input "true"
click at [986, 535] on span "Next" at bounding box center [984, 537] width 22 height 10
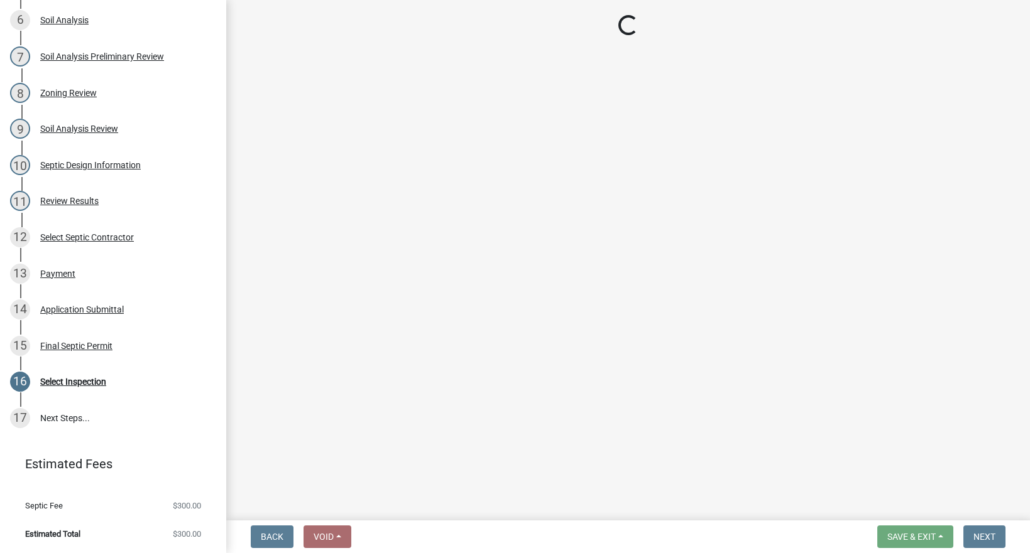
select select "d1e22d4f-68e7-4e9d-8701-604dd084f30f"
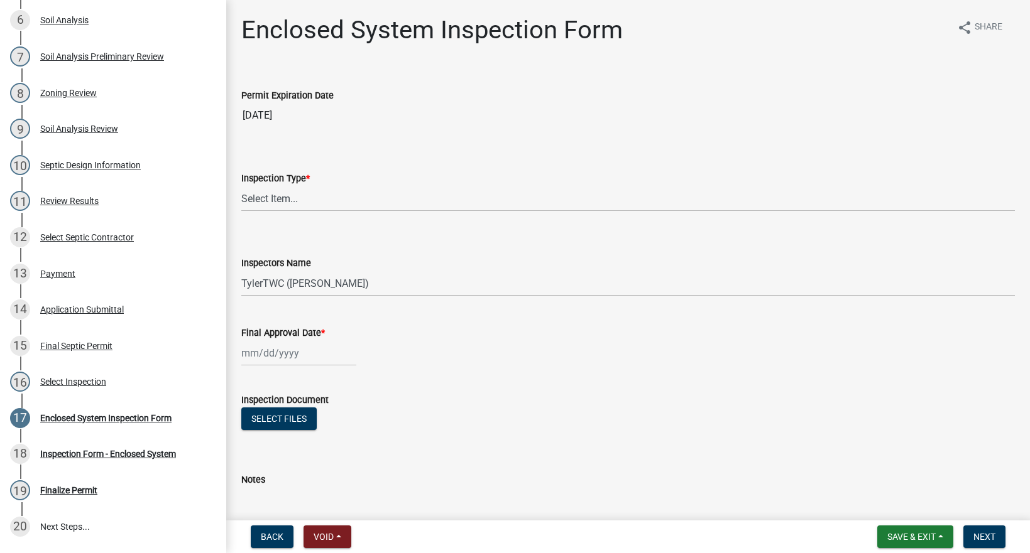
scroll to position [530, 0]
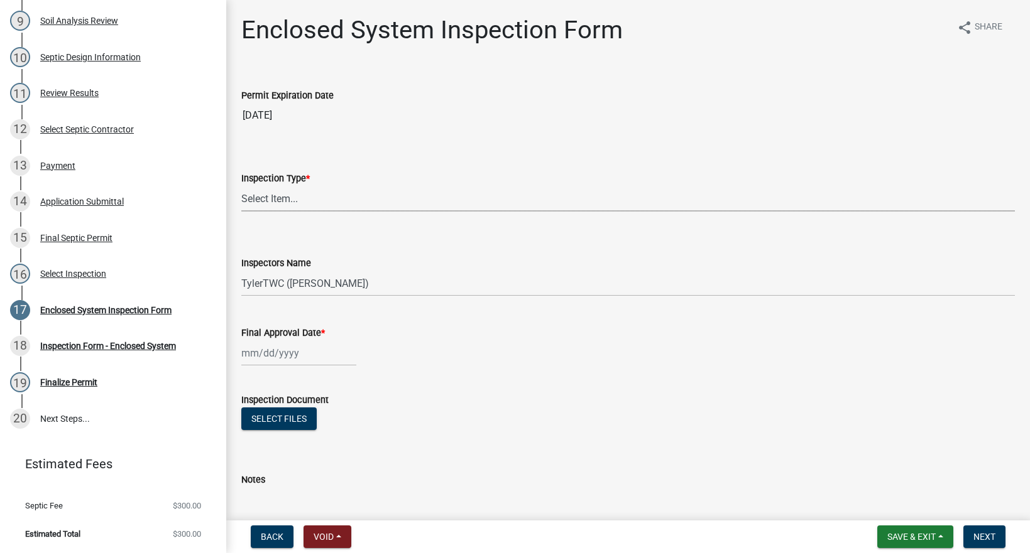
click at [274, 197] on select "Select Item... Enclosed System" at bounding box center [627, 199] width 773 height 26
click at [241, 186] on select "Select Item... Enclosed System" at bounding box center [627, 199] width 773 height 26
select select "a5eedaef-bc64-4201-b33b-3ad5aee653d9"
click at [900, 534] on span "Save & Exit" at bounding box center [911, 537] width 48 height 10
click at [891, 505] on button "Save & Exit" at bounding box center [902, 504] width 101 height 30
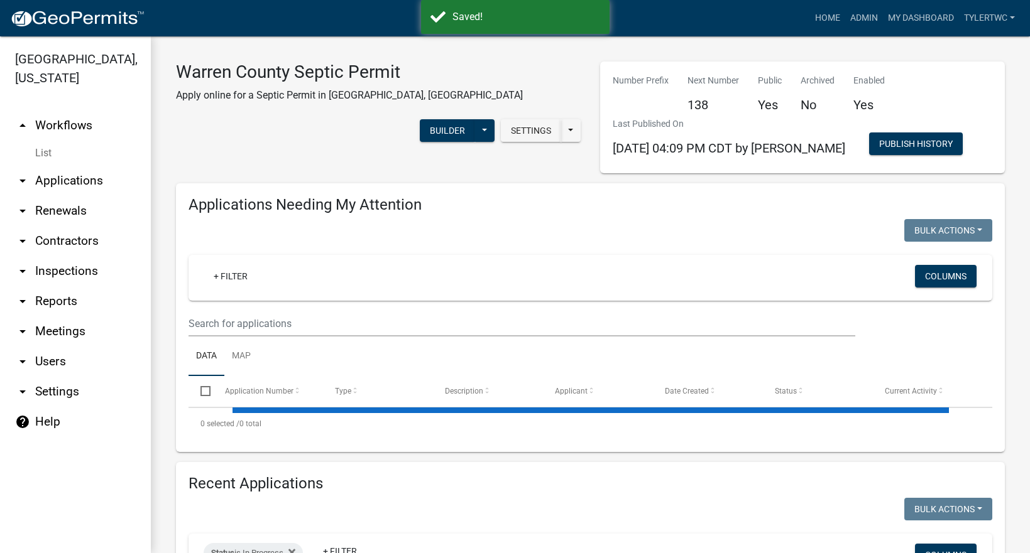
select select "2: 50"
select select "3: 100"
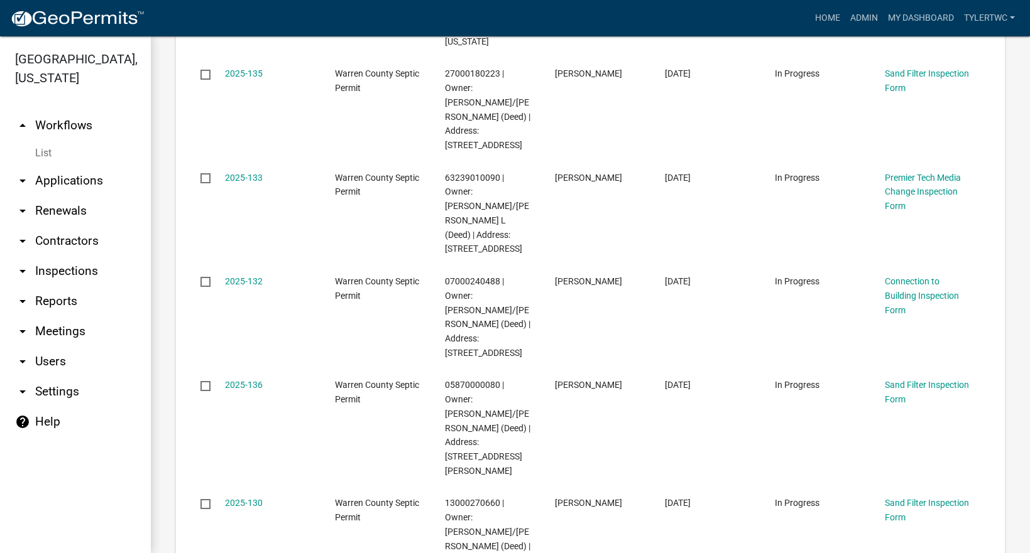
scroll to position [2932, 0]
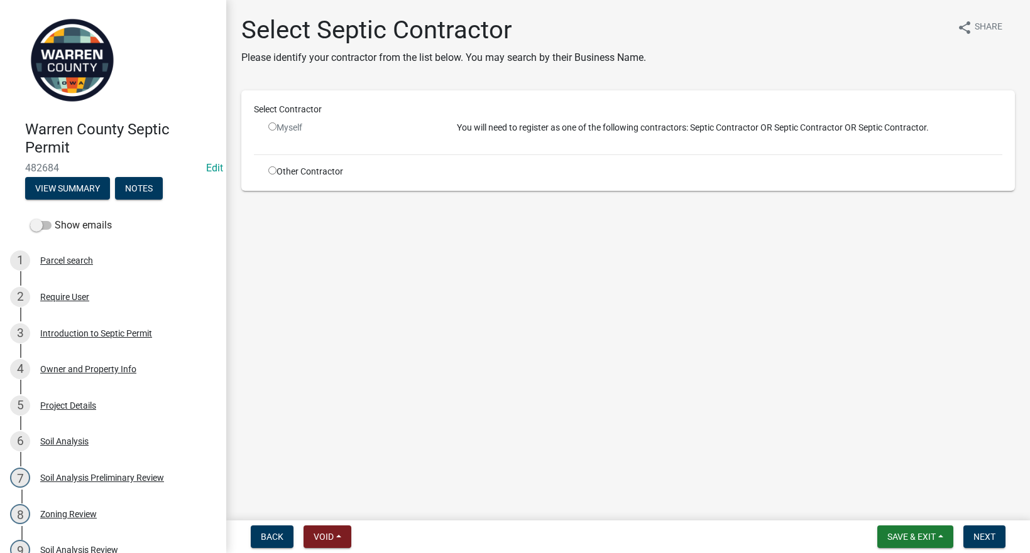
click at [272, 173] on input "radio" at bounding box center [272, 170] width 8 height 8
radio input "true"
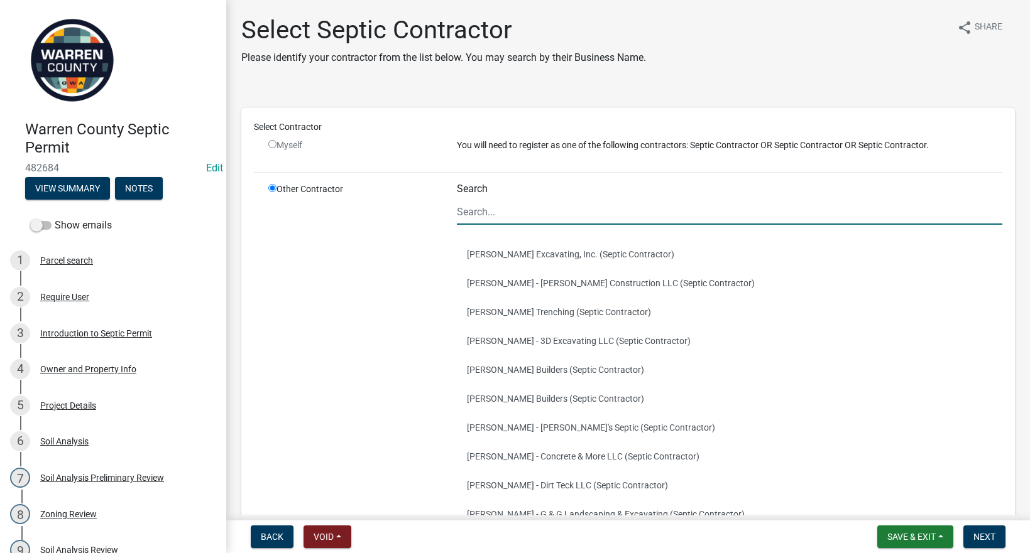
click at [489, 220] on input "Search" at bounding box center [730, 212] width 546 height 26
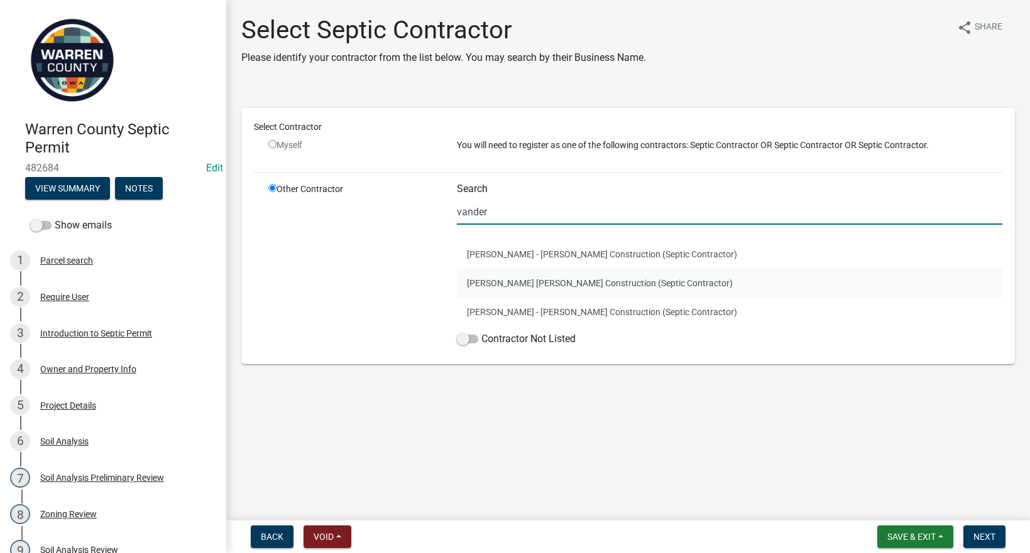
type input "vander"
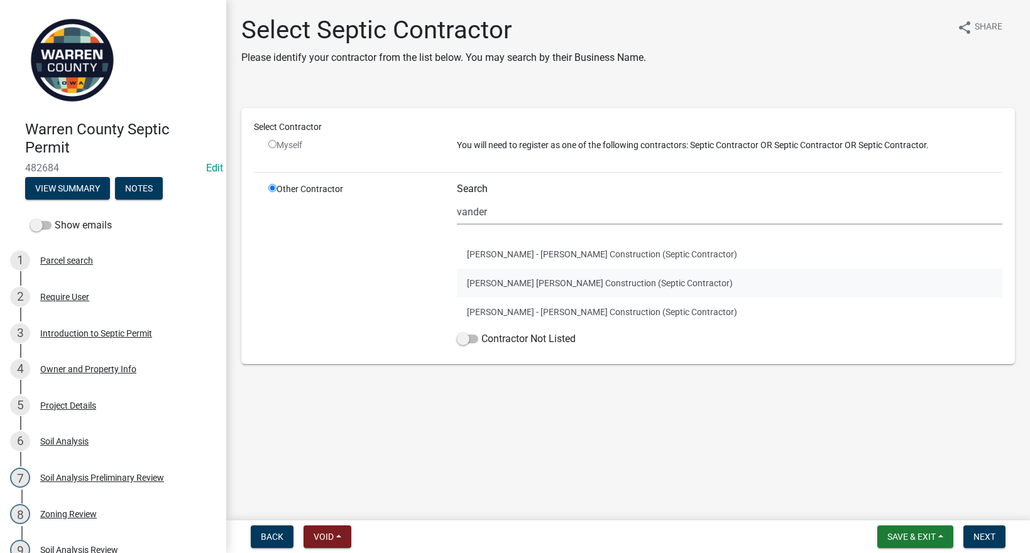
click at [533, 278] on button "Connor Koffman - Vanderpool Construction (Septic Contractor)" at bounding box center [730, 283] width 546 height 29
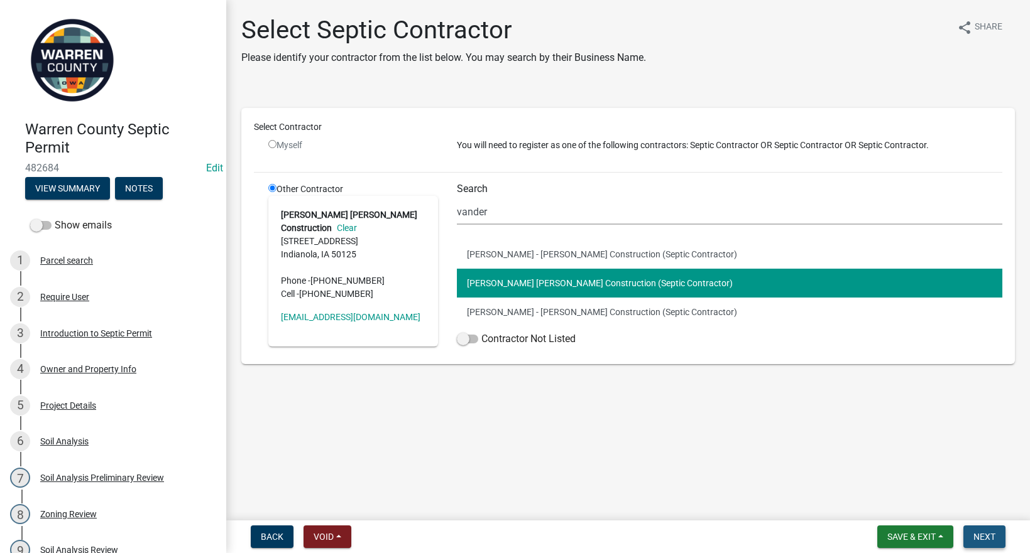
click at [977, 533] on span "Next" at bounding box center [984, 537] width 22 height 10
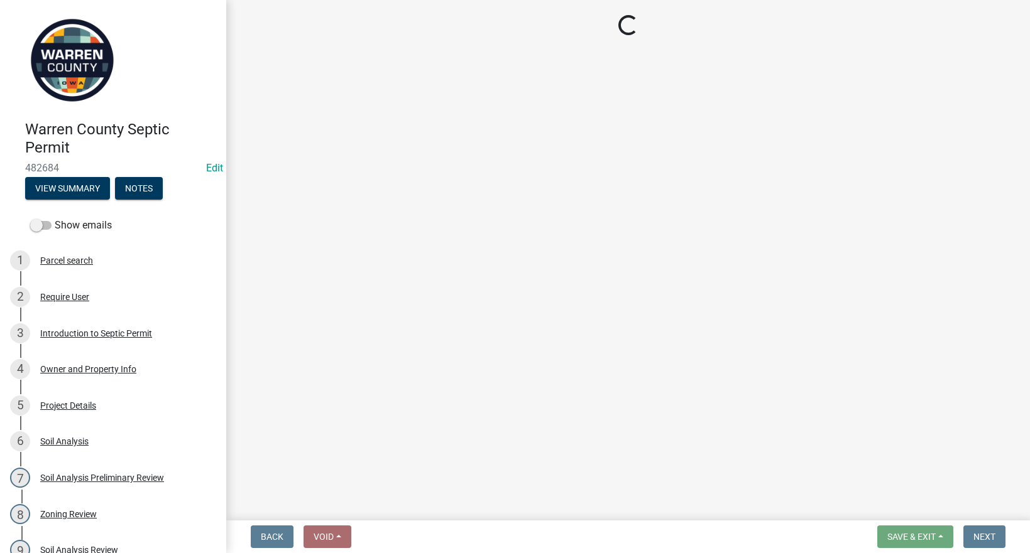
select select "3: 3"
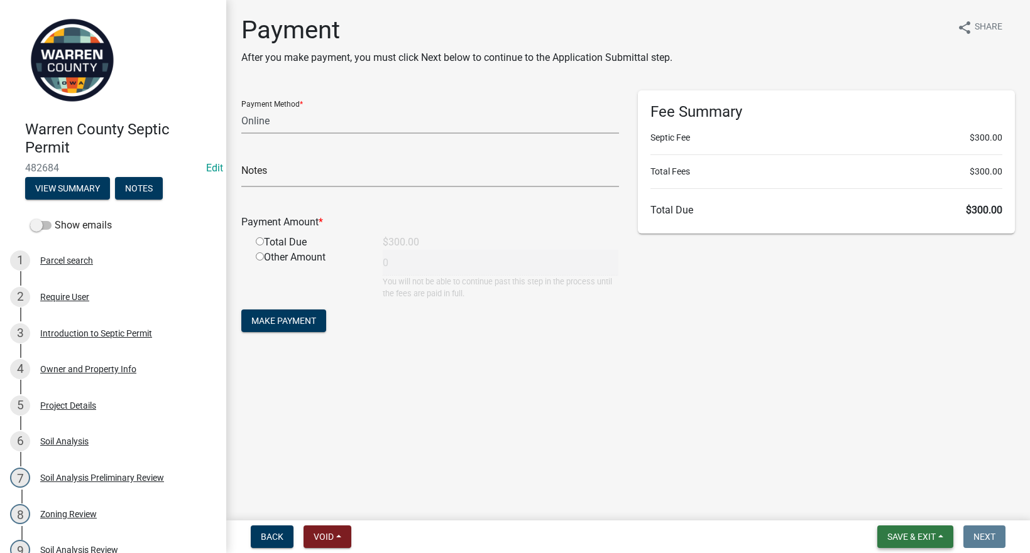
click at [919, 530] on button "Save & Exit" at bounding box center [915, 537] width 76 height 23
click at [903, 504] on button "Save & Exit" at bounding box center [902, 504] width 101 height 30
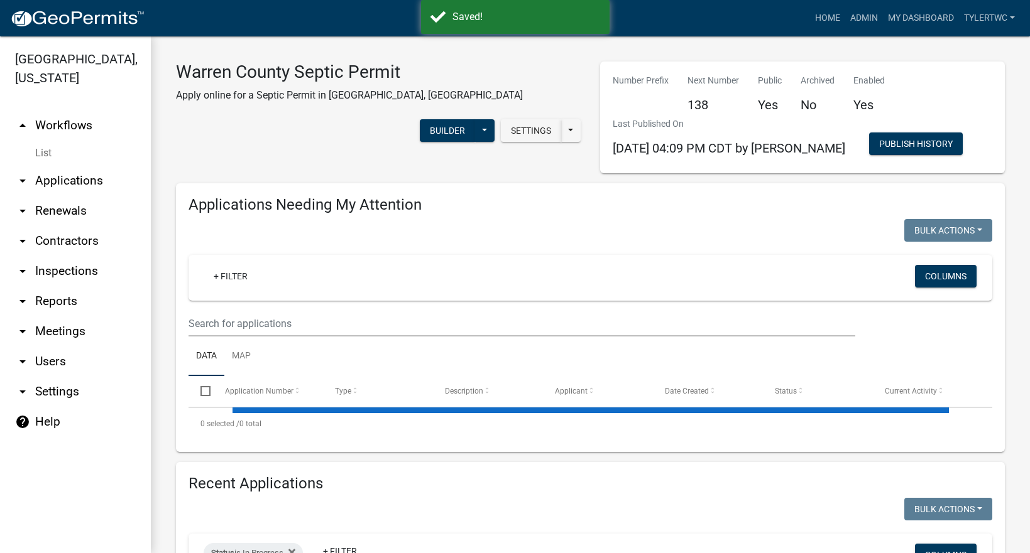
select select "2: 50"
select select "3: 100"
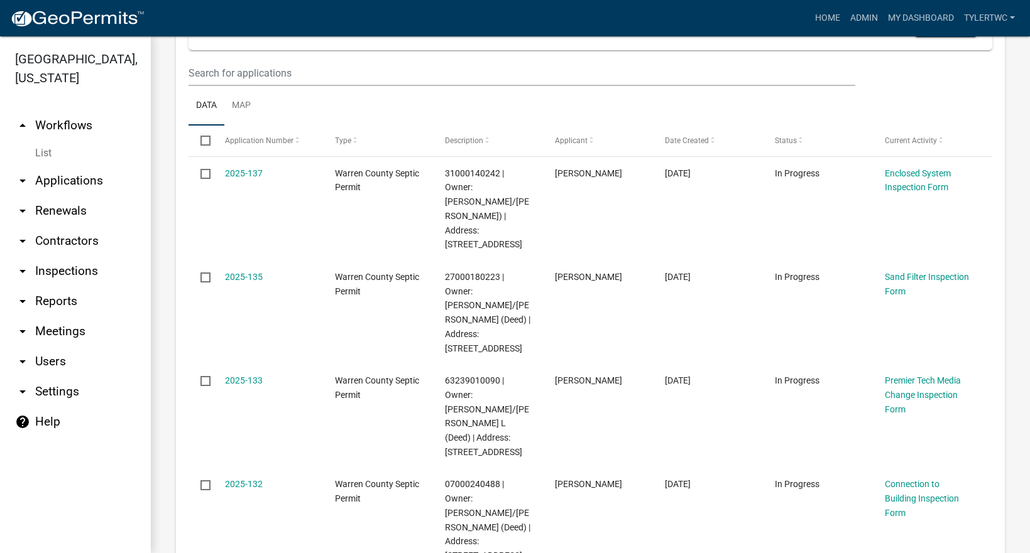
scroll to position [293, 0]
